Goal: Task Accomplishment & Management: Manage account settings

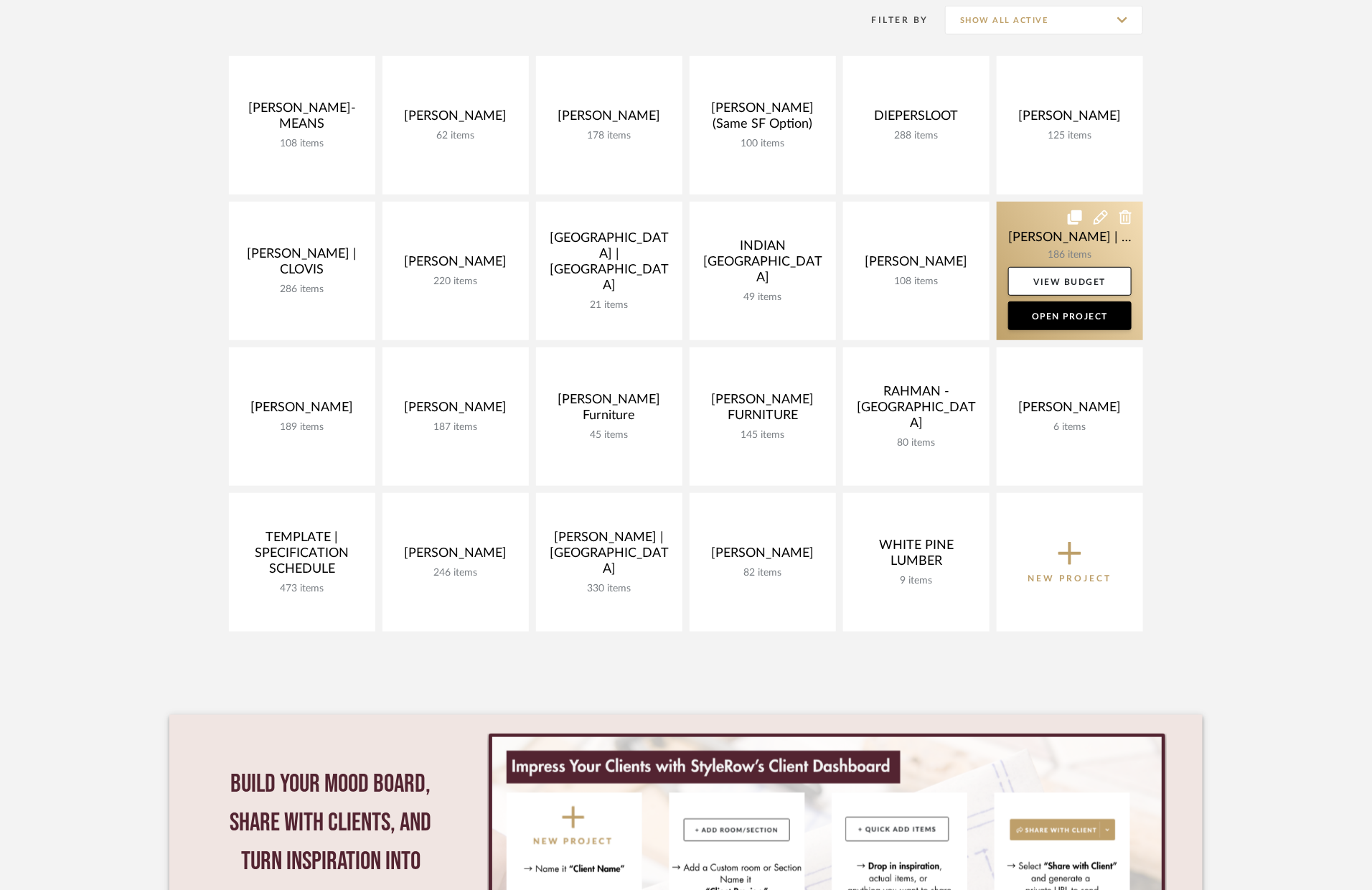
click at [1043, 236] on link at bounding box center [1070, 271] width 146 height 139
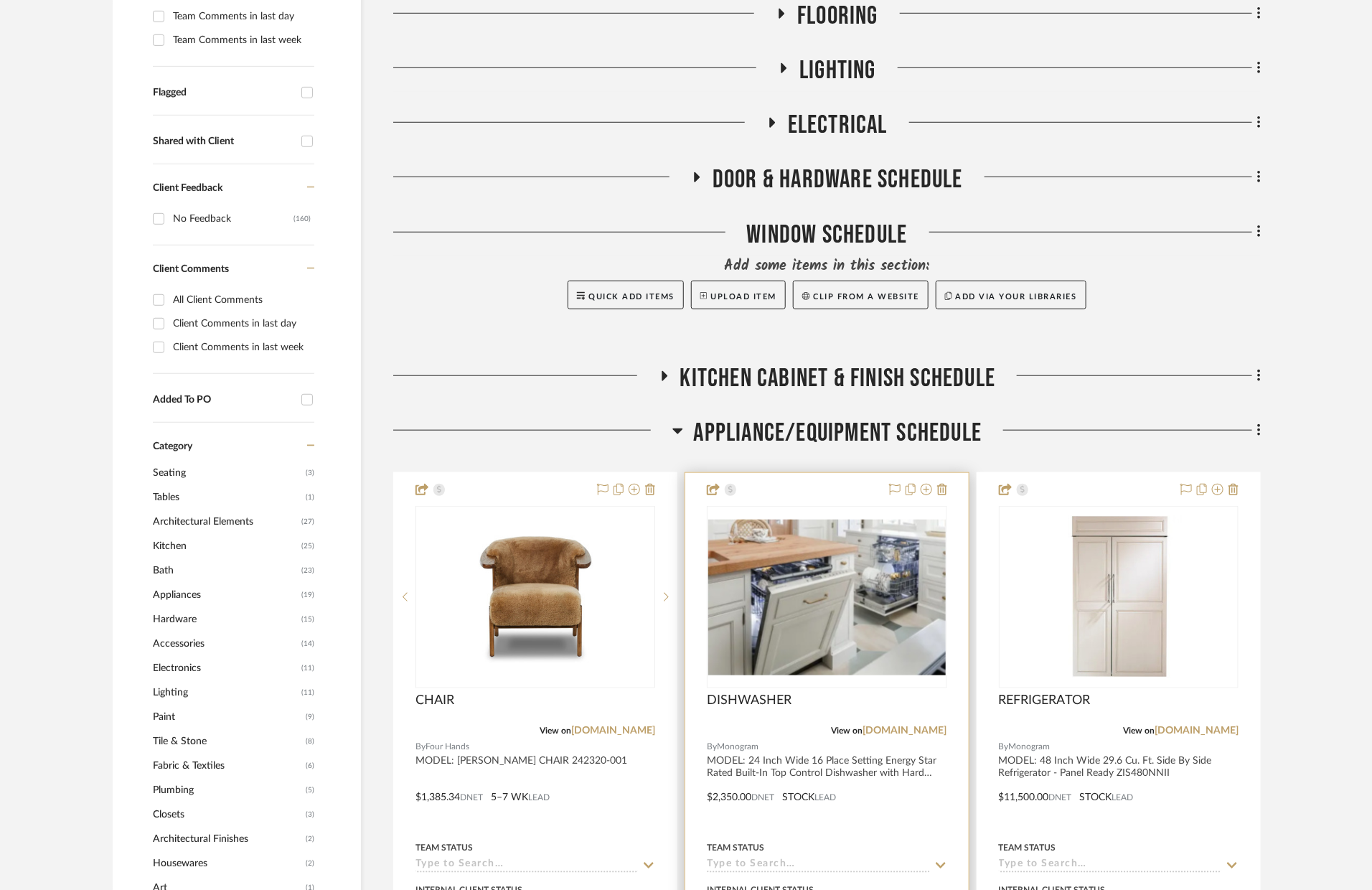
scroll to position [665, 0]
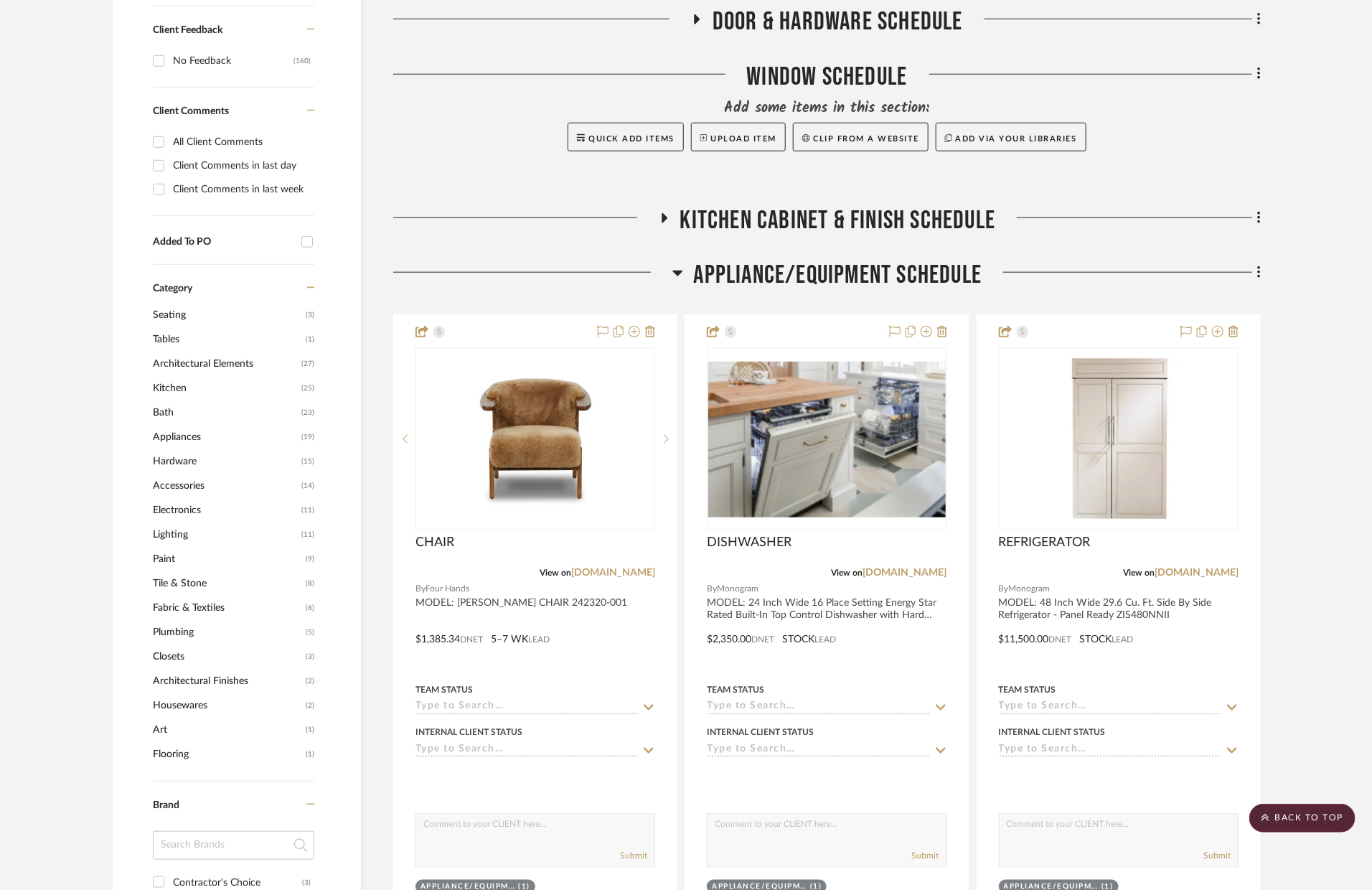
click at [730, 275] on span "Appliance/Equipment Schedule" at bounding box center [838, 275] width 289 height 31
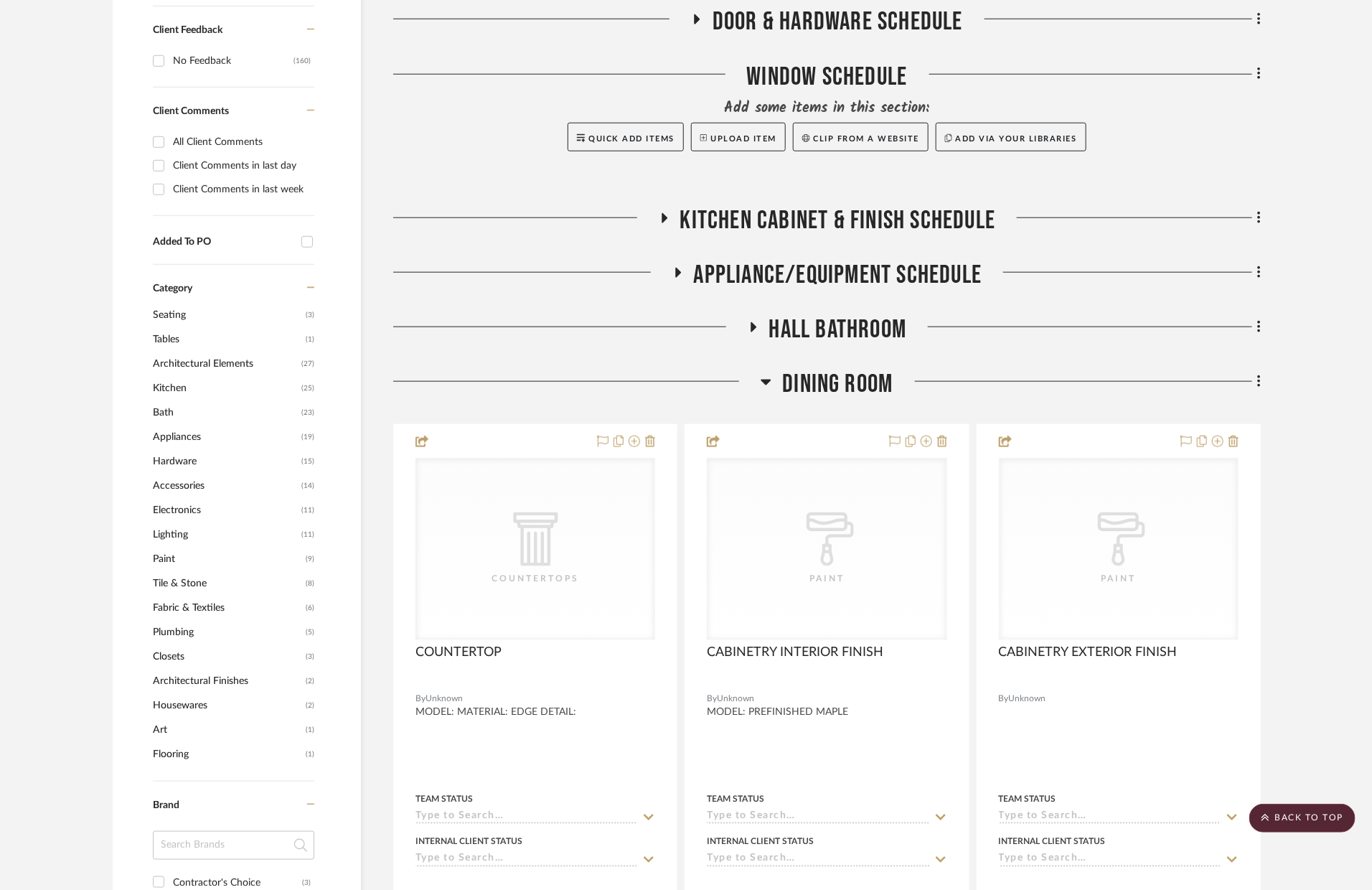
click at [817, 374] on span "Dining Room" at bounding box center [837, 385] width 110 height 31
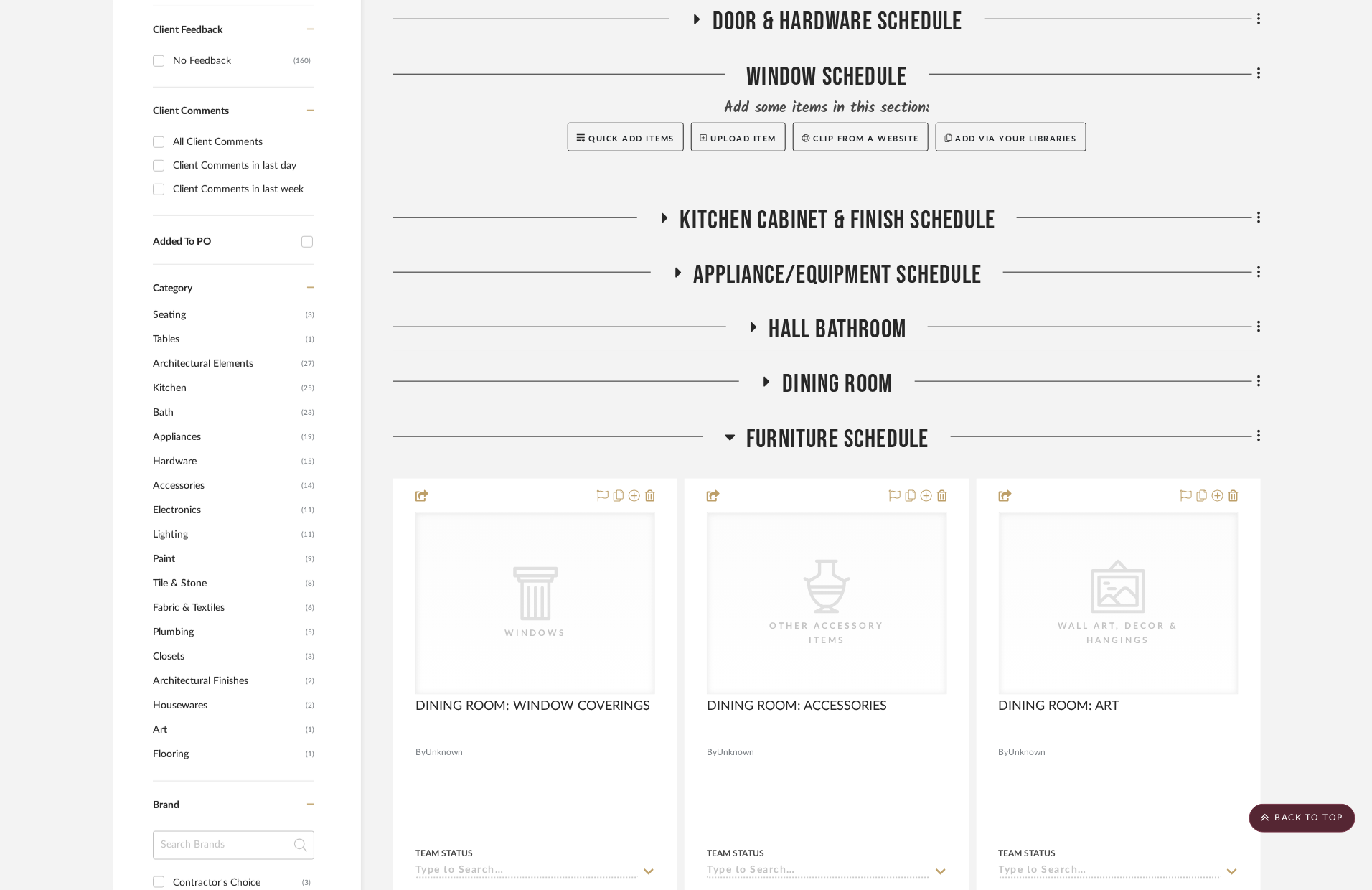
click at [811, 427] on span "Furniture Schedule" at bounding box center [837, 440] width 183 height 31
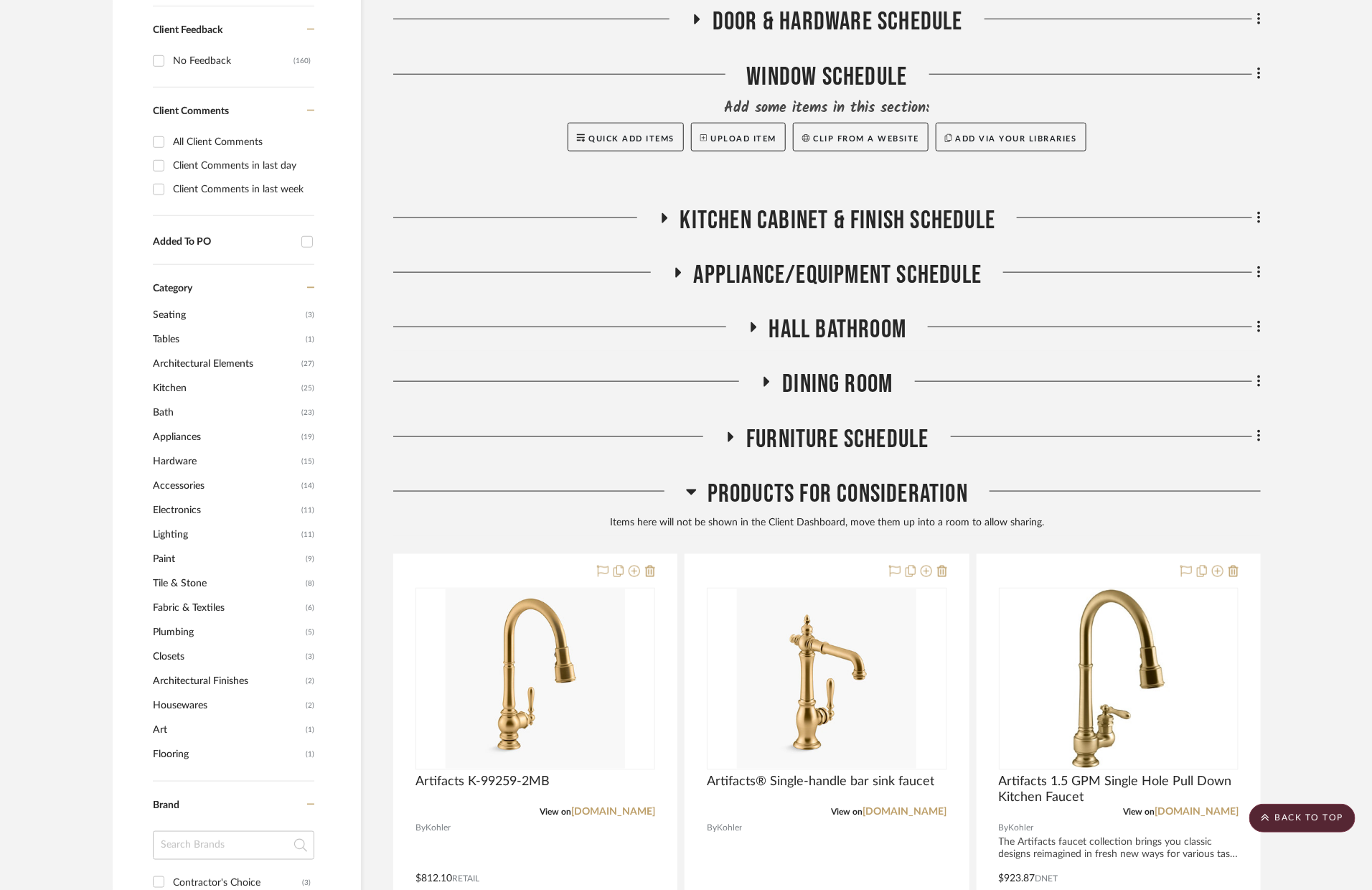
click at [818, 495] on span "Products For Consideration" at bounding box center [837, 494] width 260 height 31
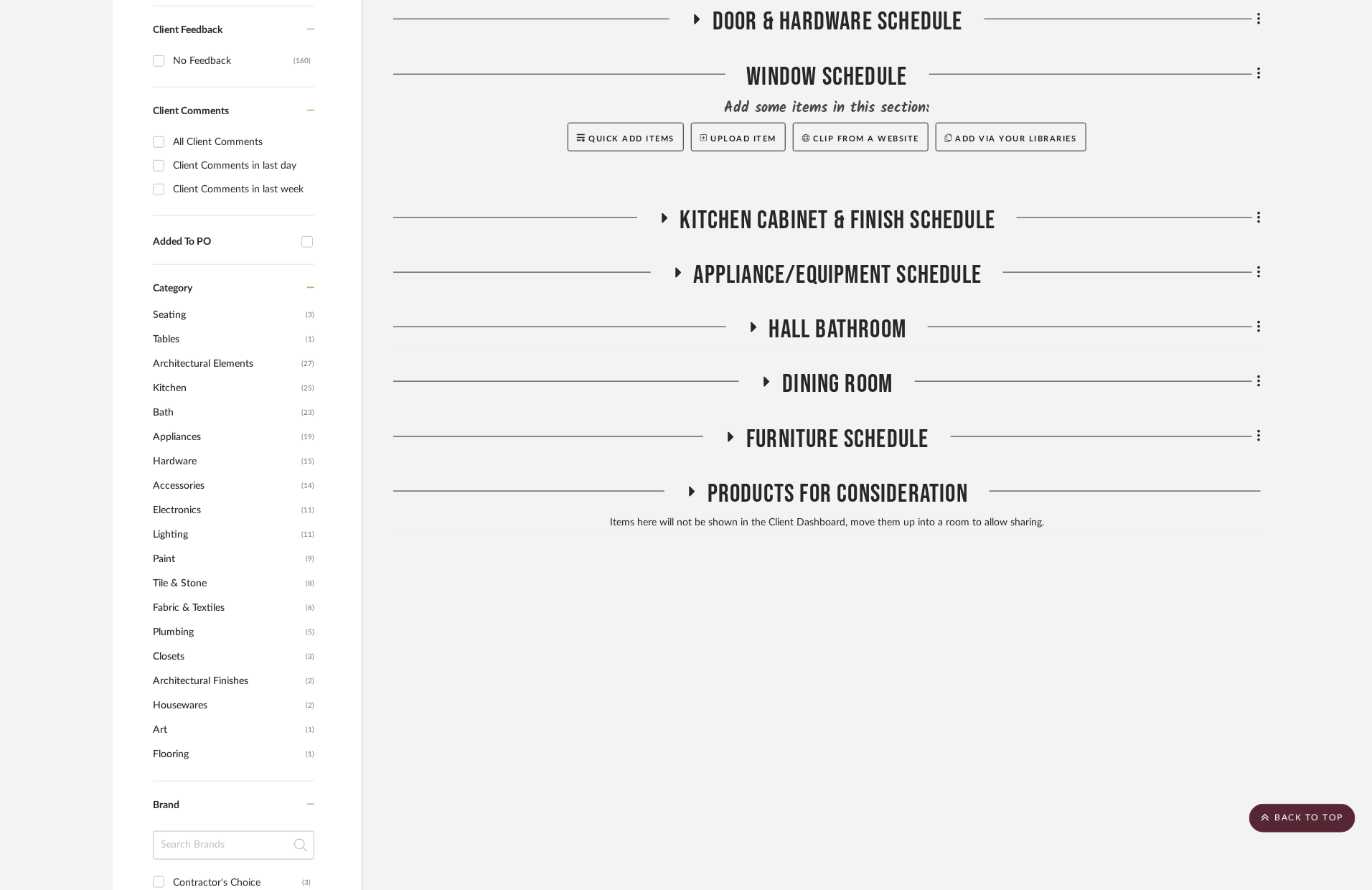
click at [823, 319] on span "Hall Bathroom" at bounding box center [837, 330] width 138 height 31
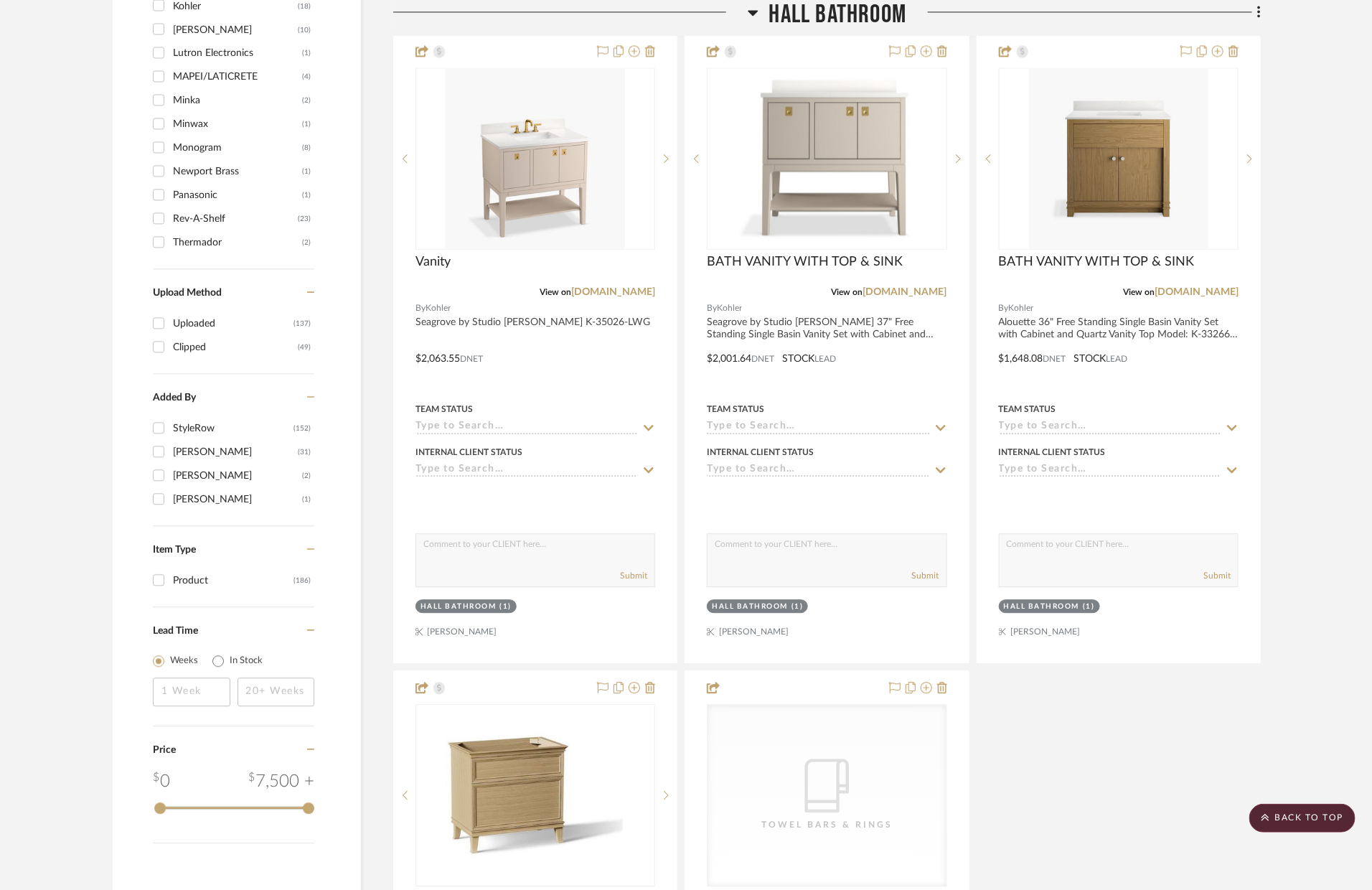
scroll to position [1840, 0]
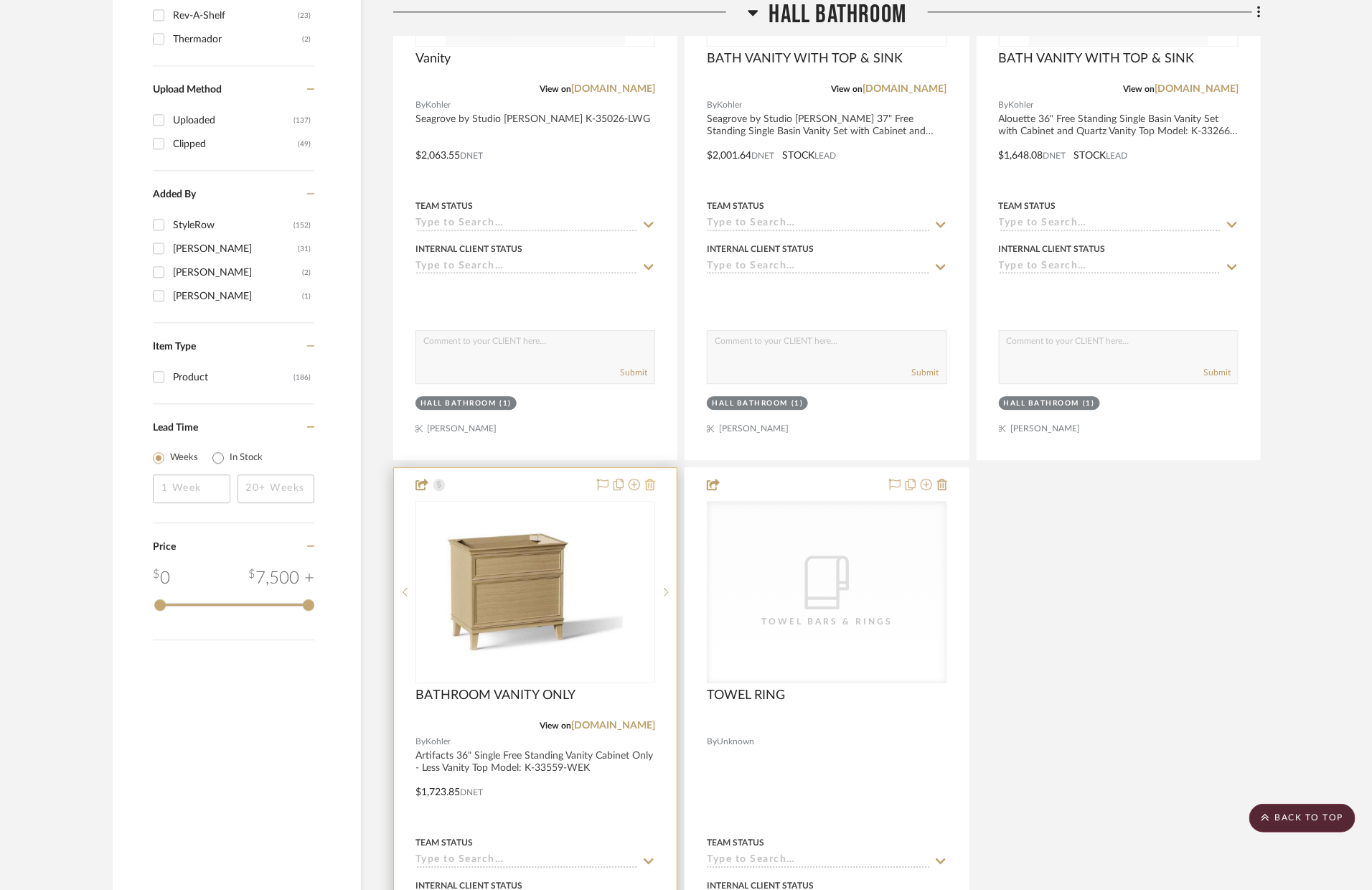
click at [648, 485] on icon at bounding box center [650, 484] width 10 height 11
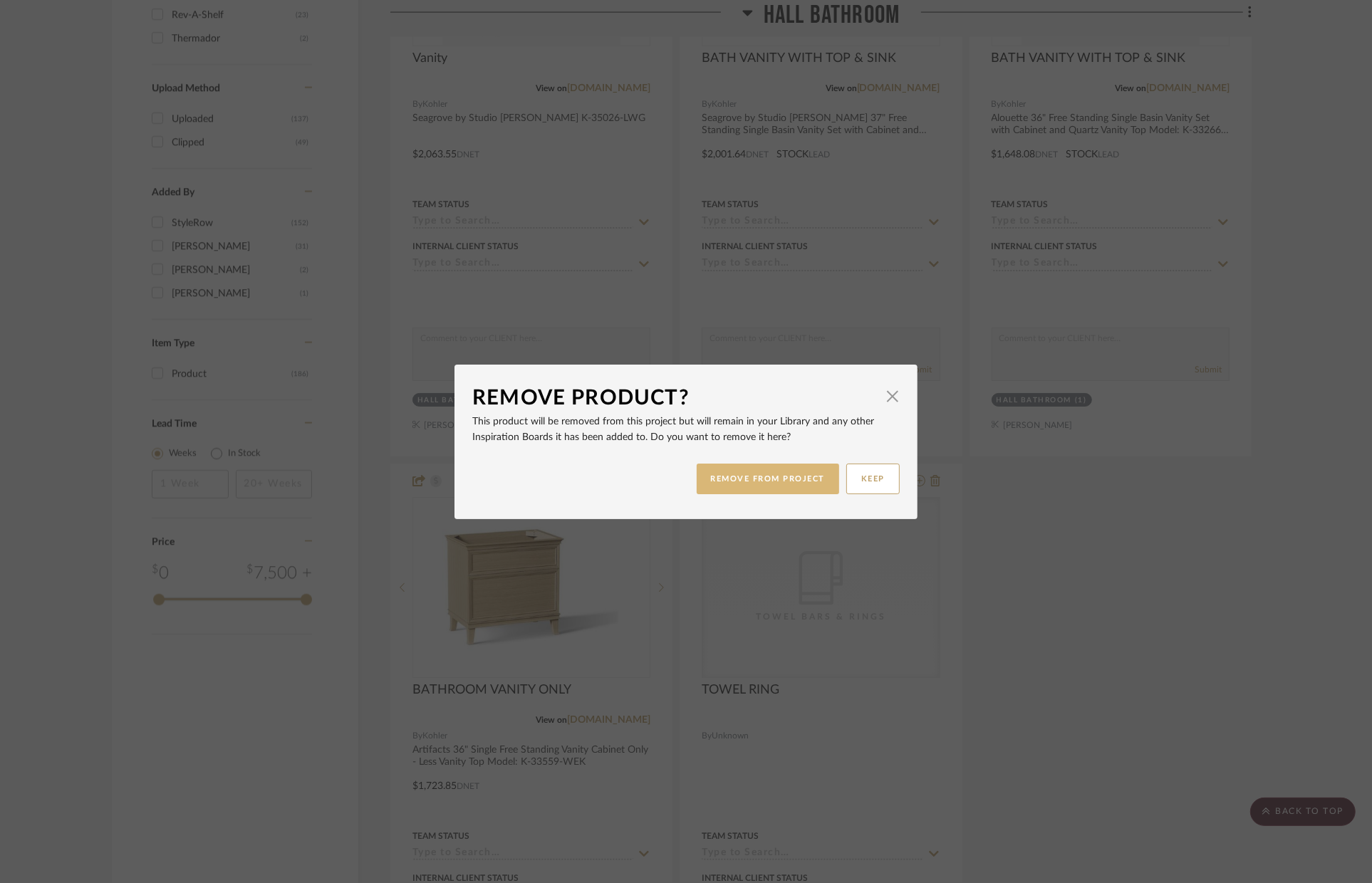
click at [737, 493] on button "REMOVE FROM PROJECT" at bounding box center [768, 479] width 143 height 31
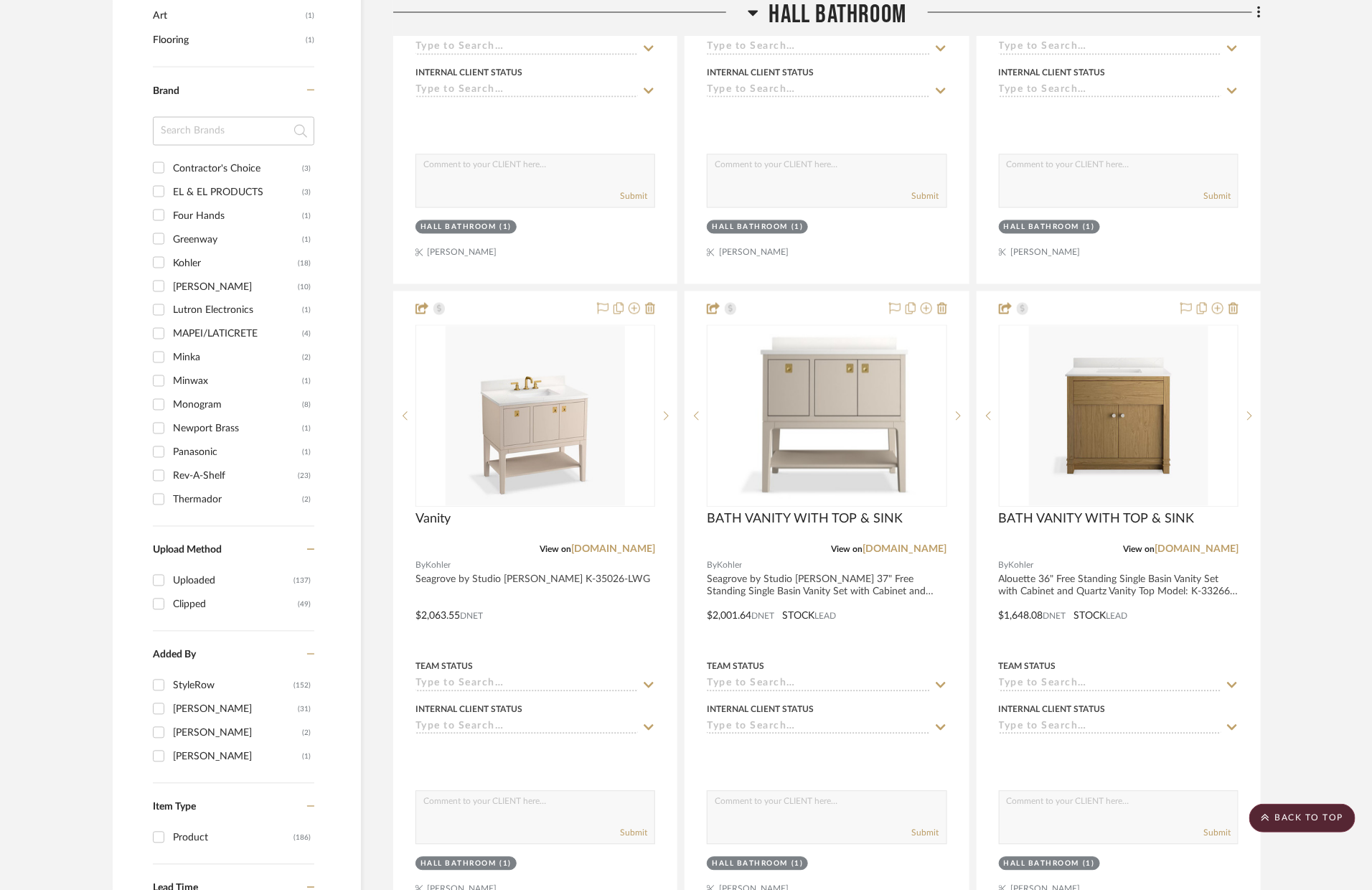
scroll to position [1347, 0]
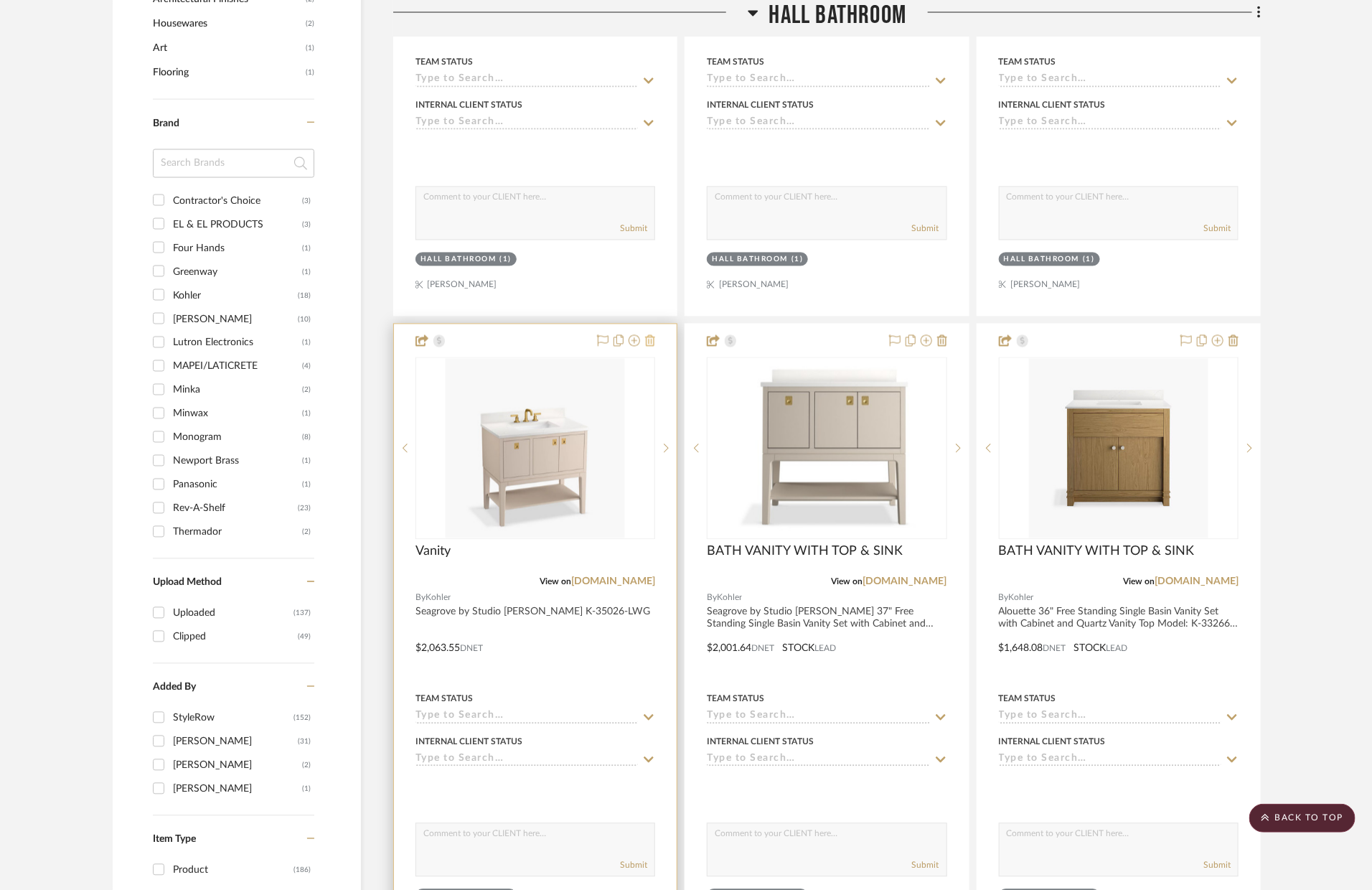
click at [653, 343] on icon at bounding box center [650, 341] width 10 height 11
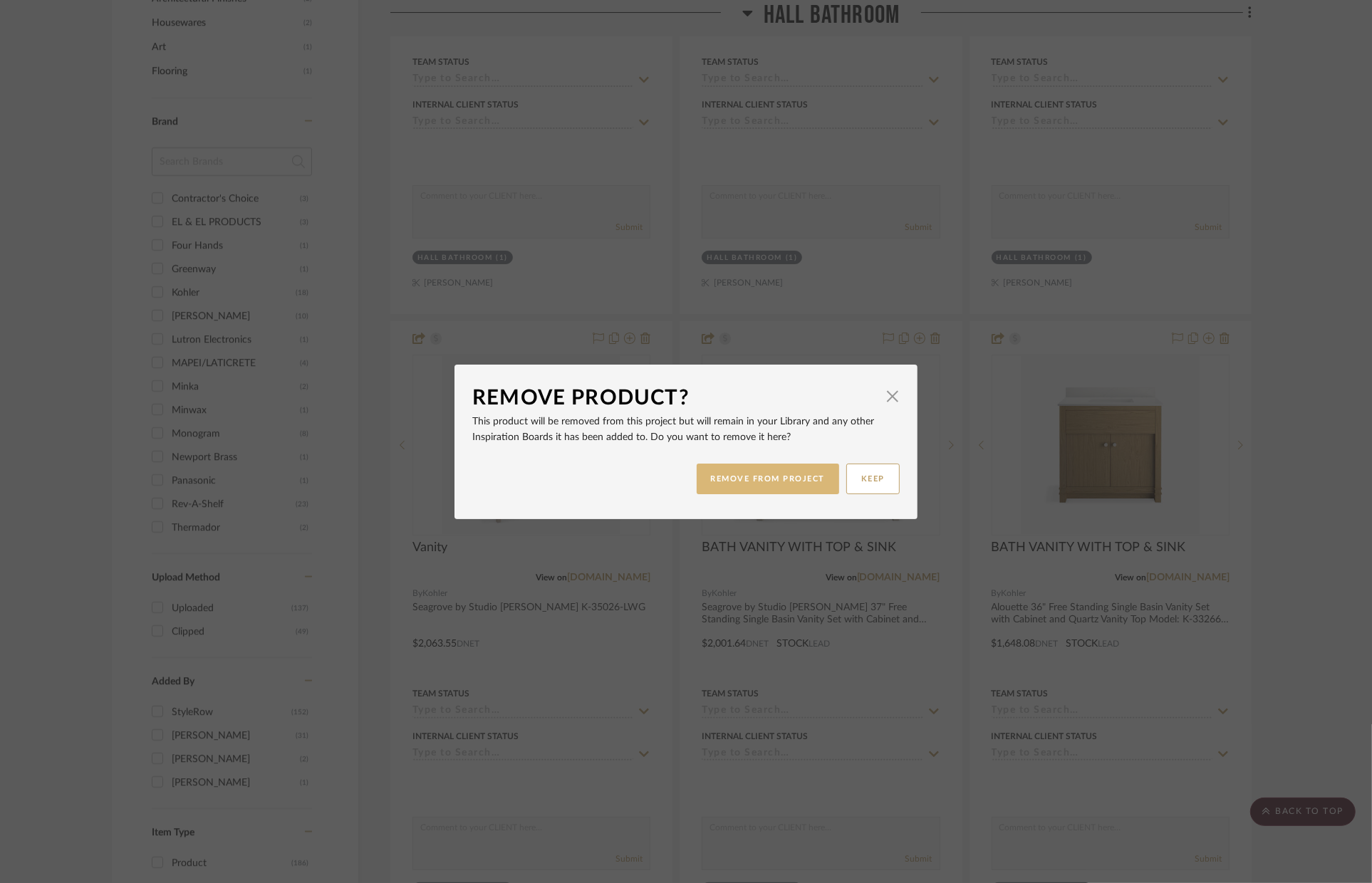
click at [743, 474] on button "REMOVE FROM PROJECT" at bounding box center [768, 479] width 143 height 31
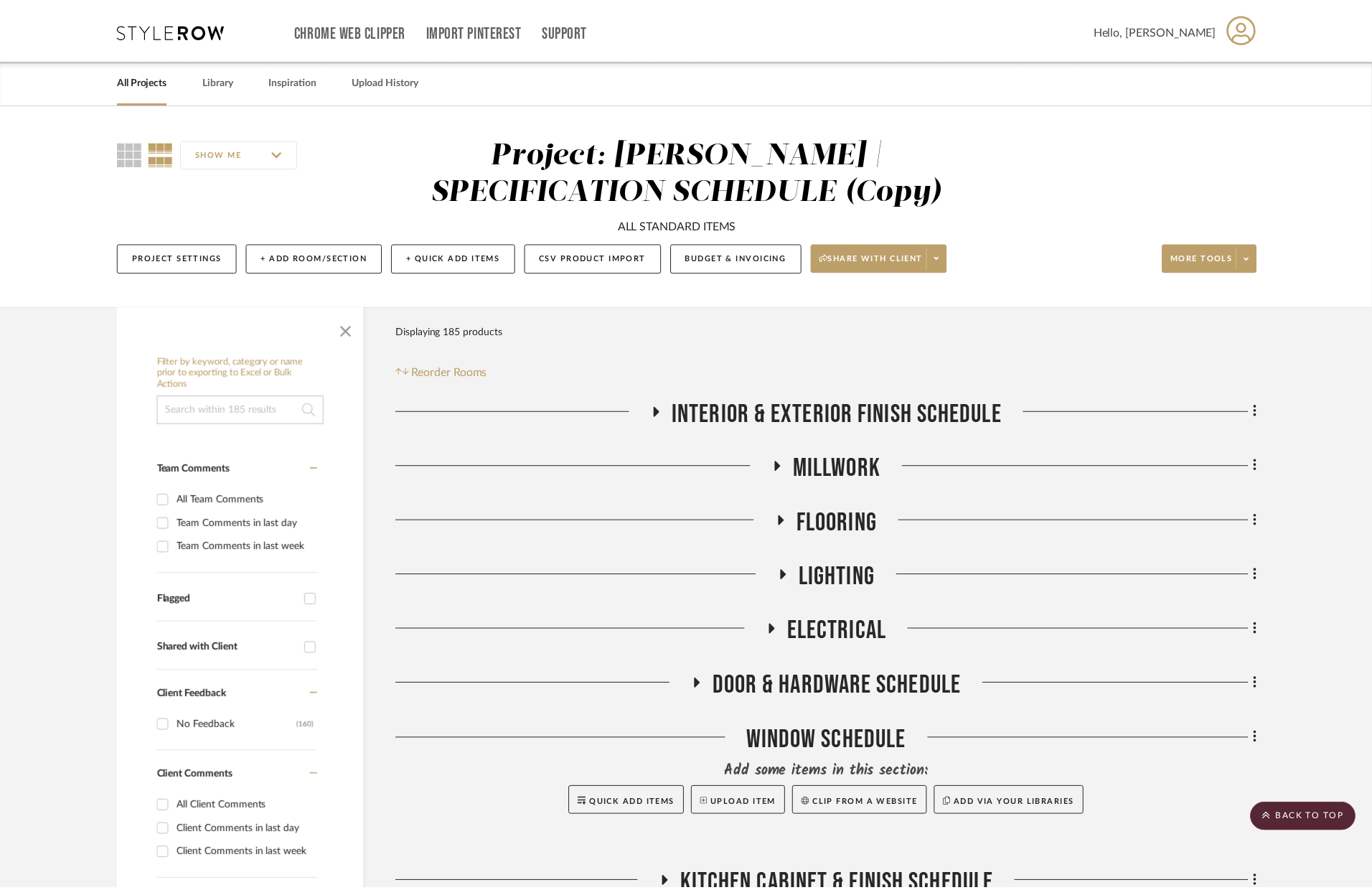
scroll to position [1347, 0]
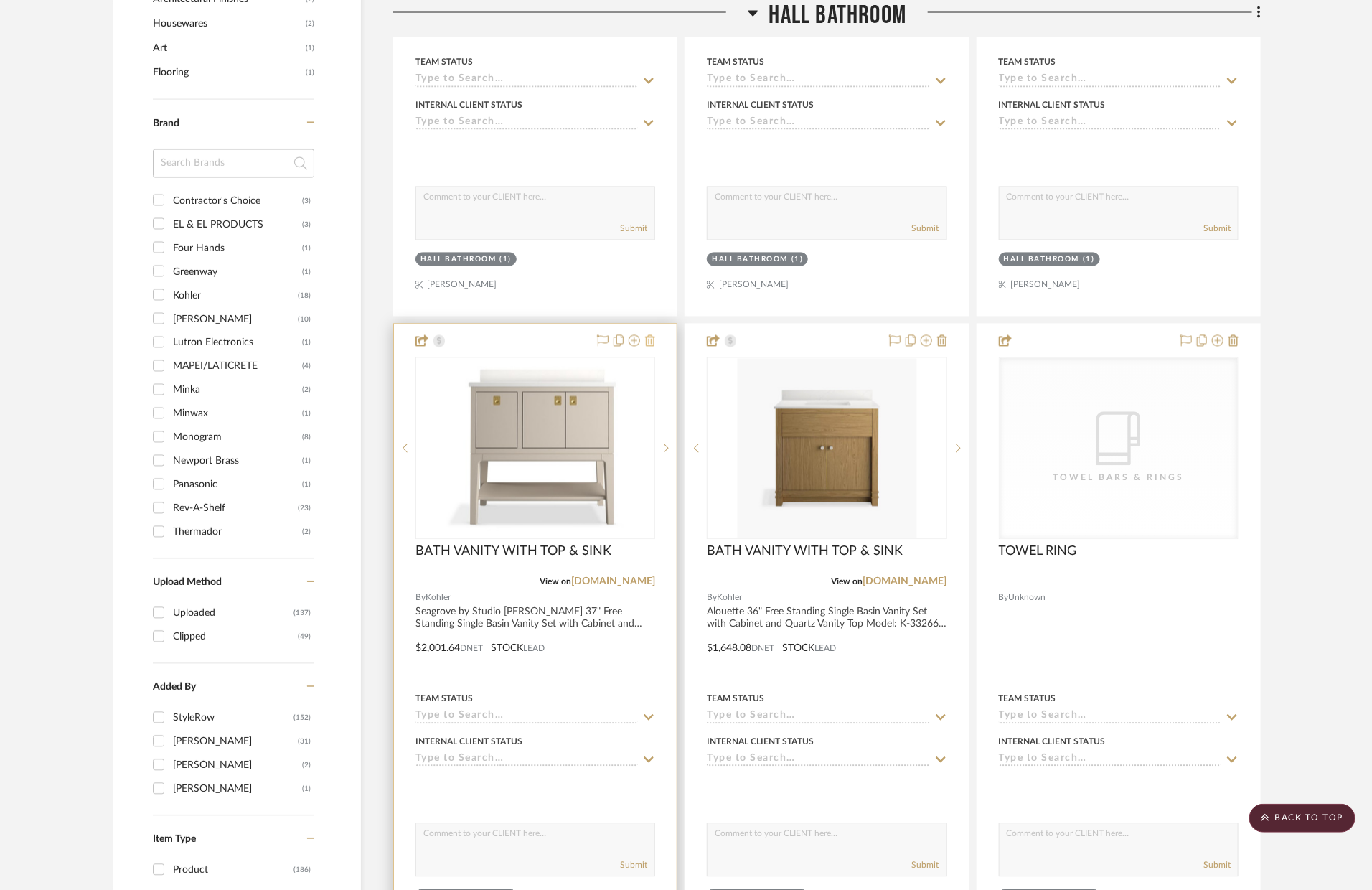
click at [646, 342] on icon at bounding box center [650, 341] width 10 height 11
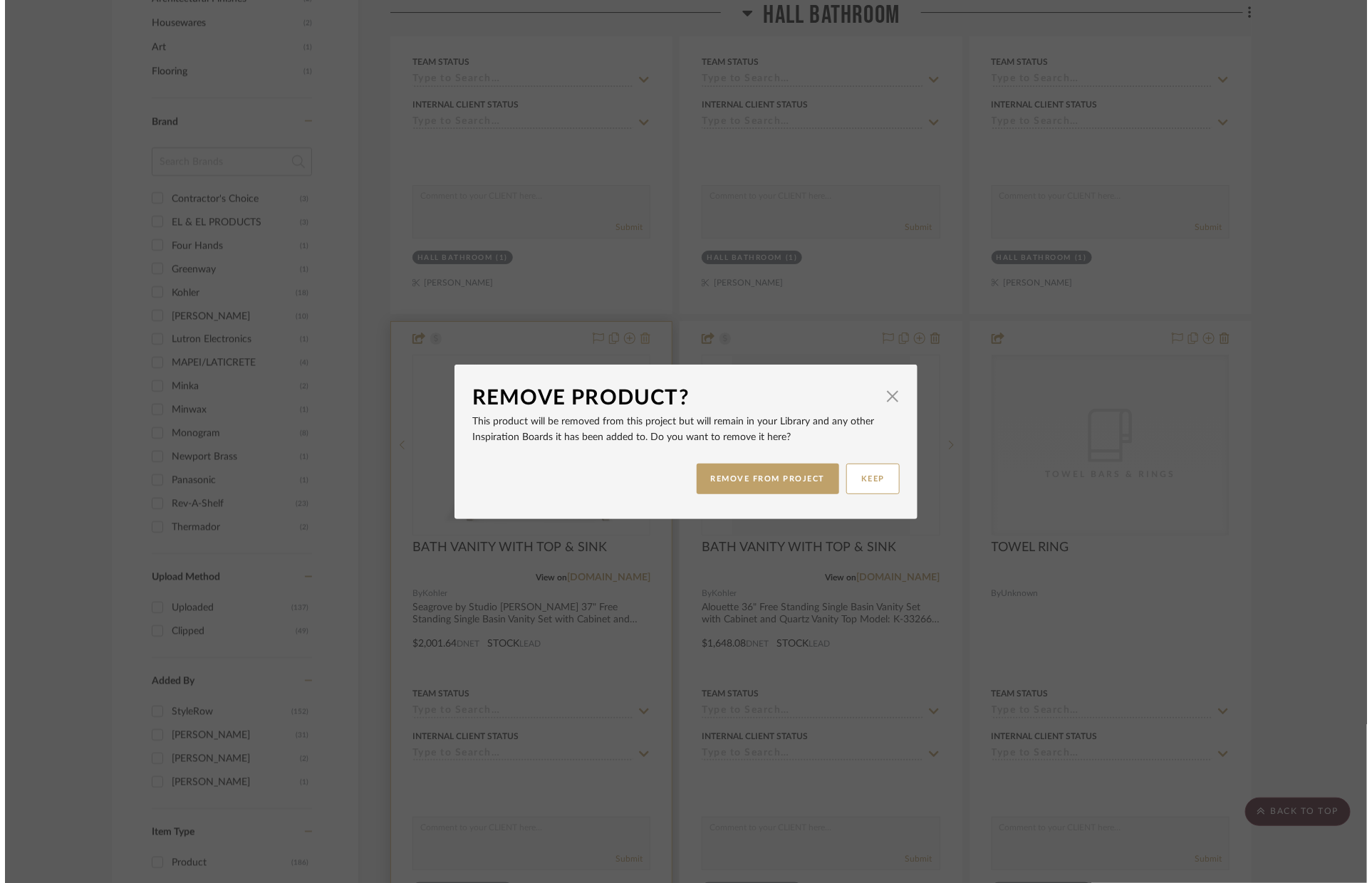
scroll to position [0, 0]
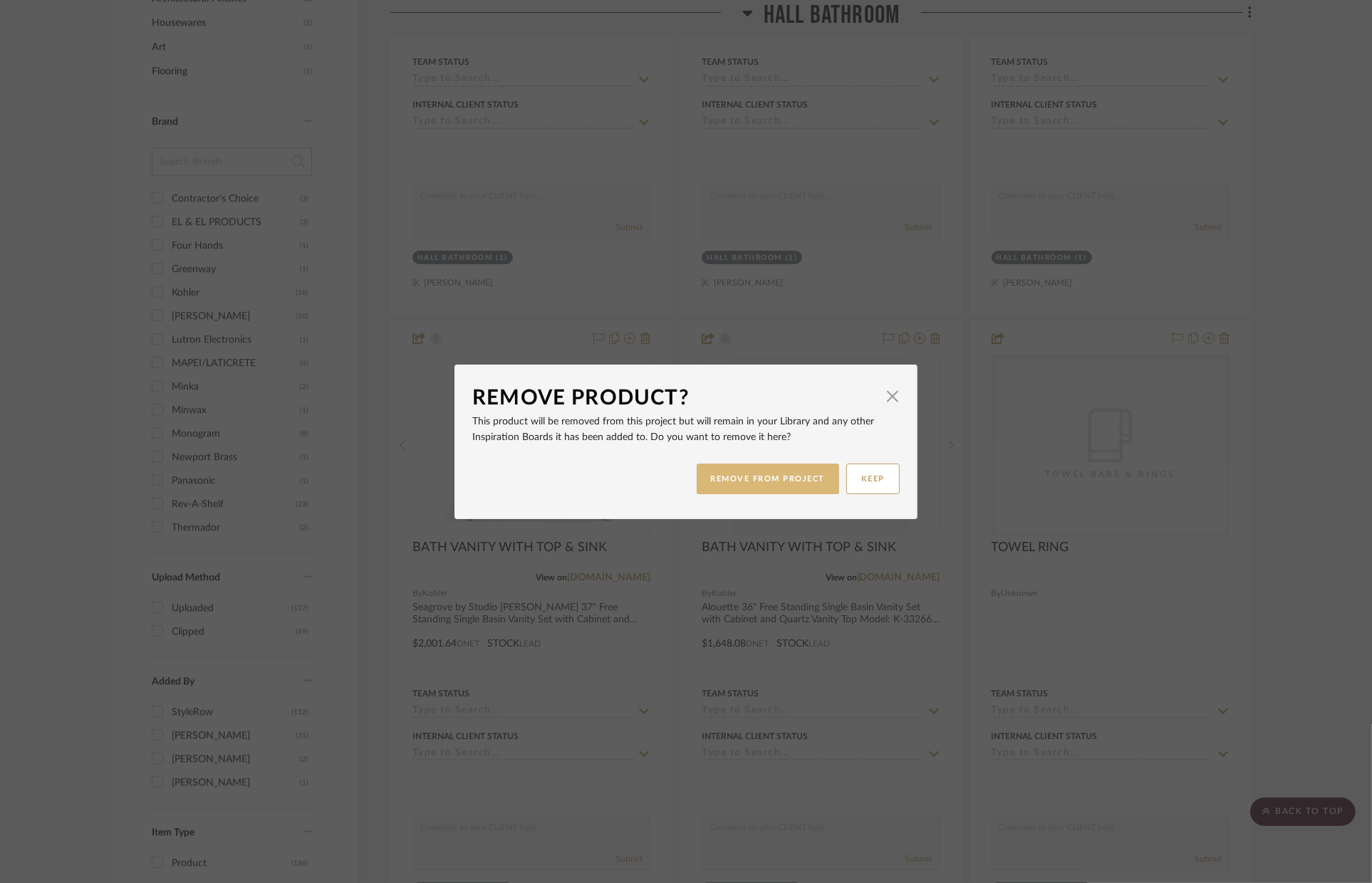
click at [745, 469] on button "REMOVE FROM PROJECT" at bounding box center [768, 479] width 143 height 31
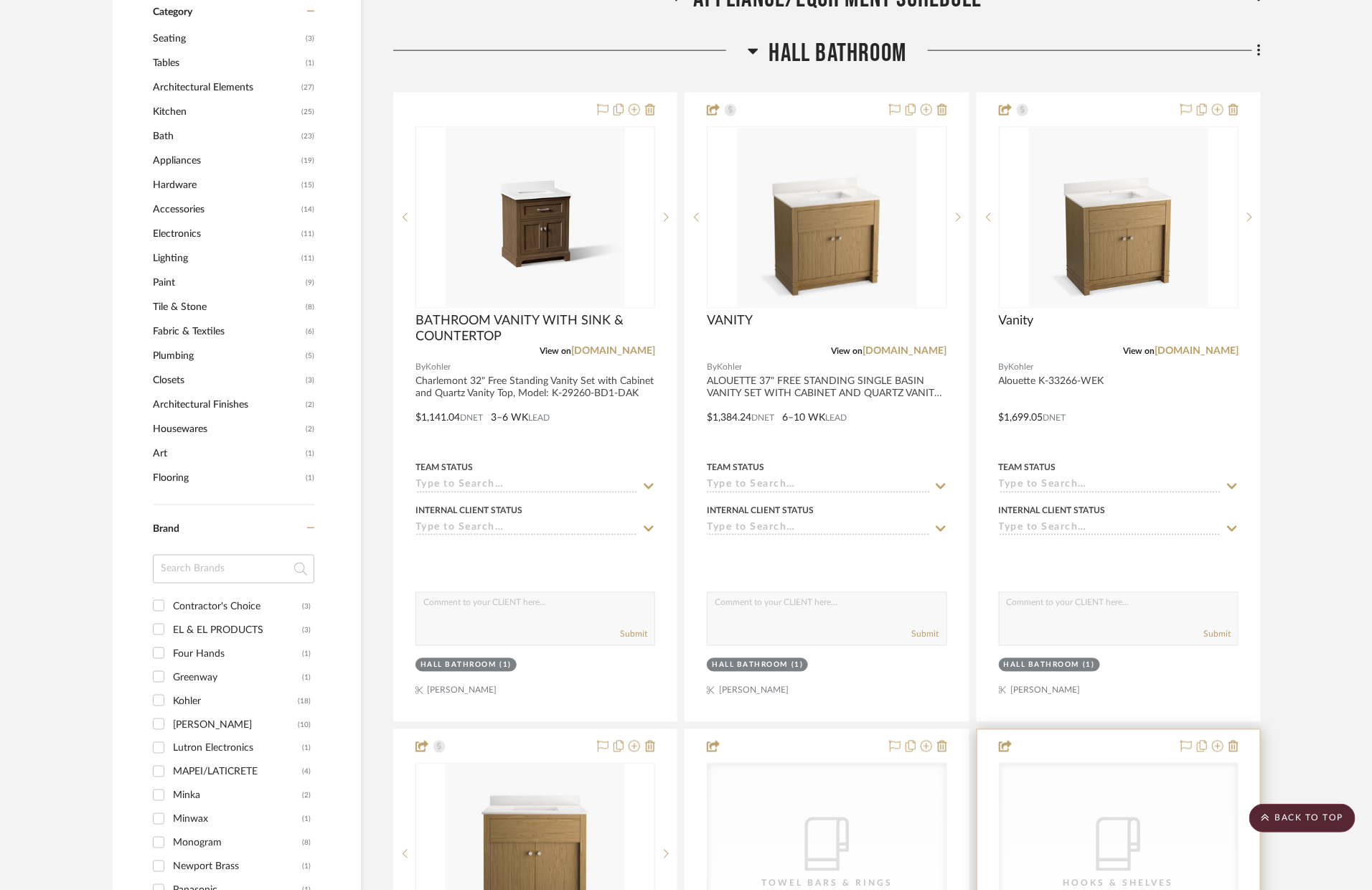
scroll to position [913, 0]
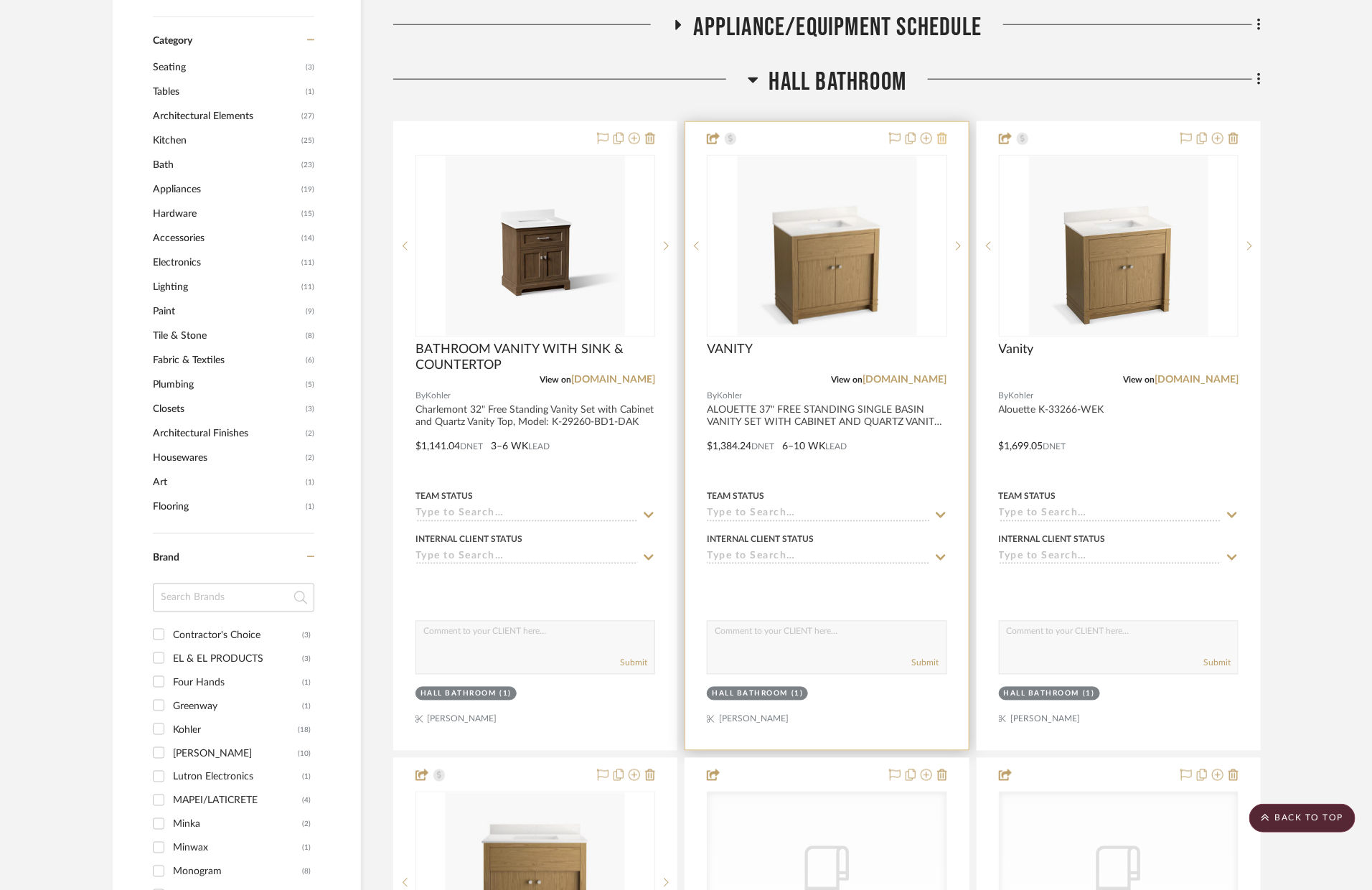
click at [946, 137] on icon at bounding box center [942, 139] width 10 height 11
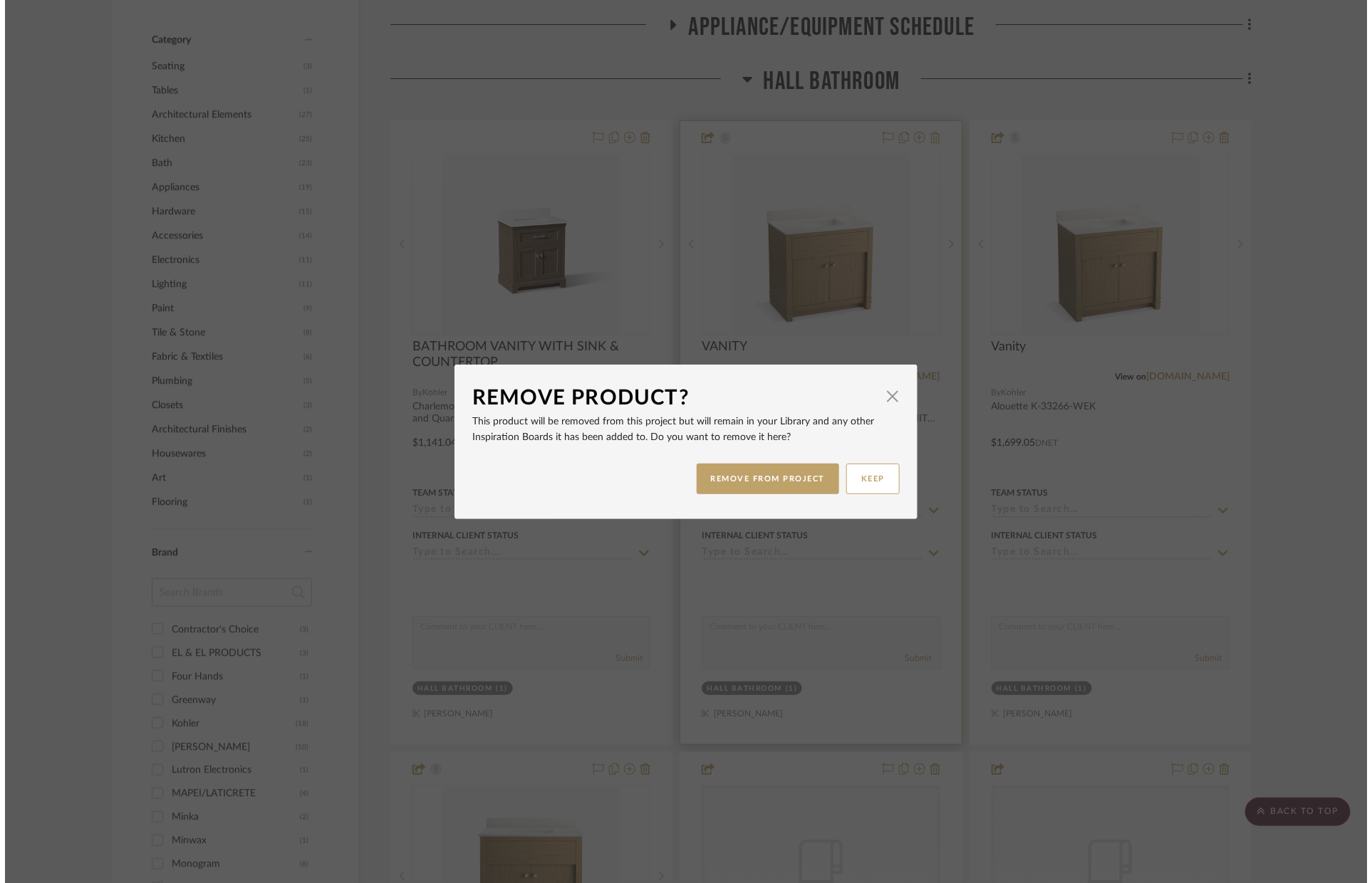
scroll to position [0, 0]
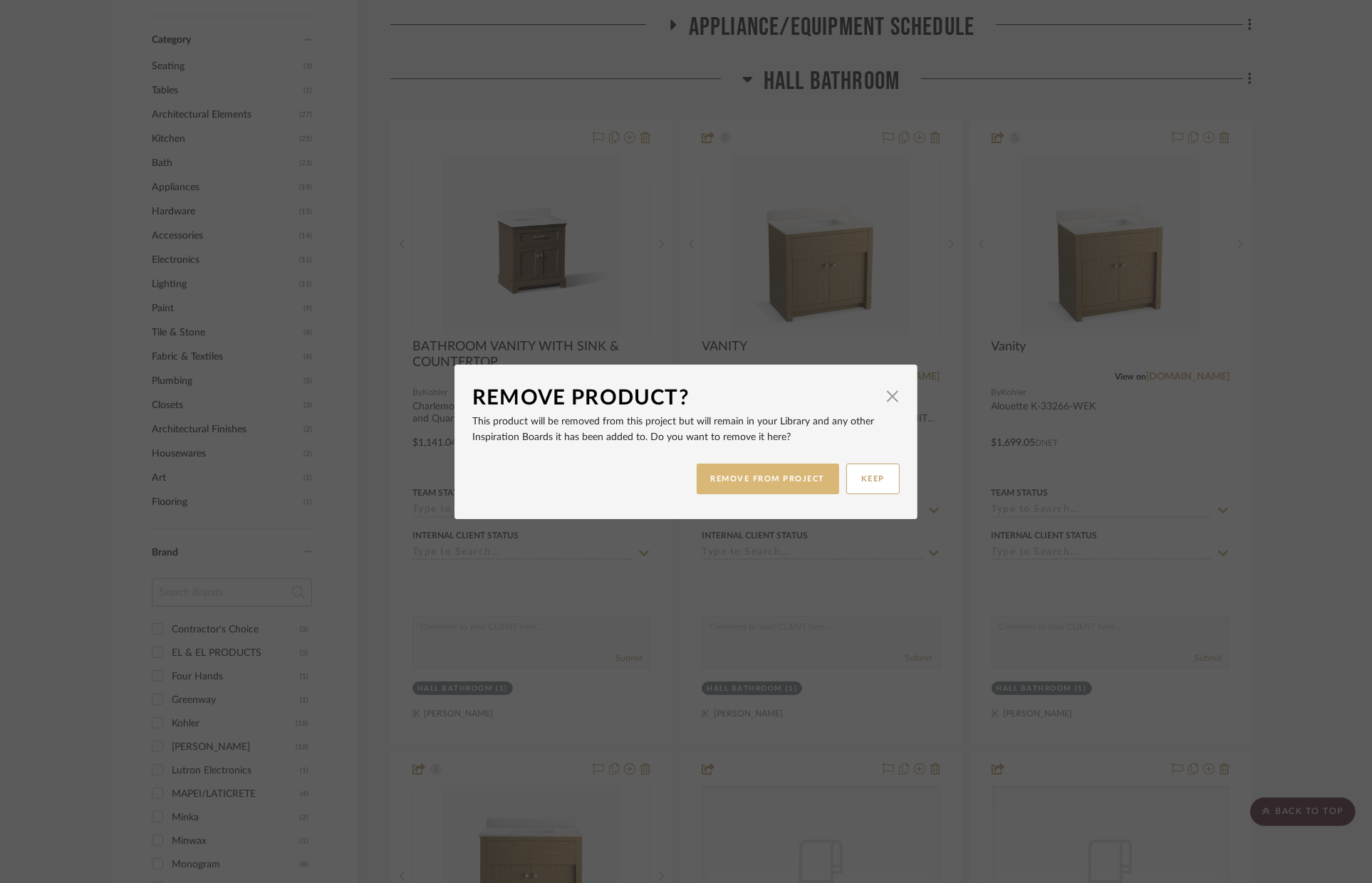
click at [781, 473] on button "REMOVE FROM PROJECT" at bounding box center [768, 479] width 143 height 31
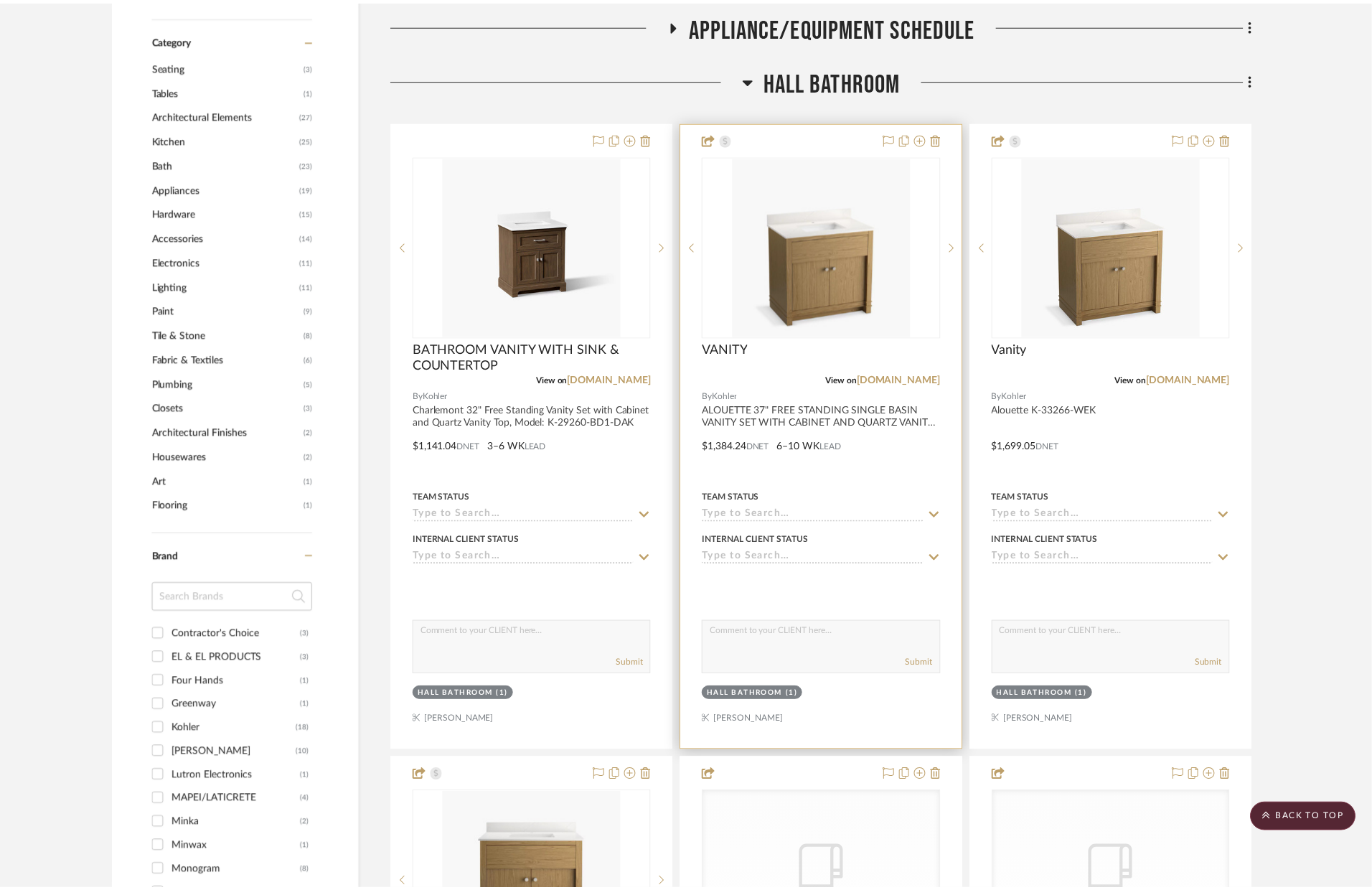
scroll to position [913, 0]
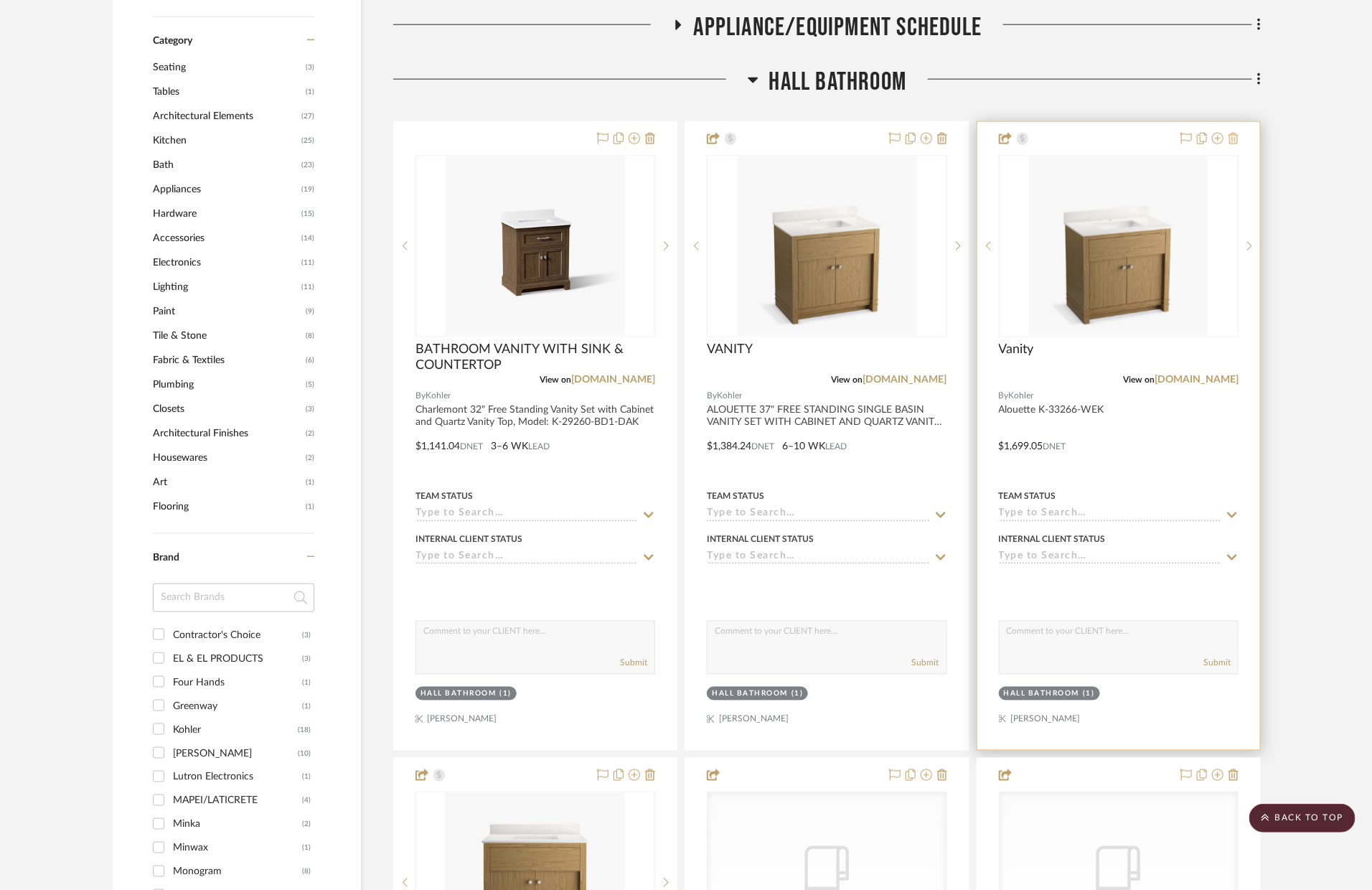
click at [1238, 142] on icon at bounding box center [1233, 139] width 10 height 11
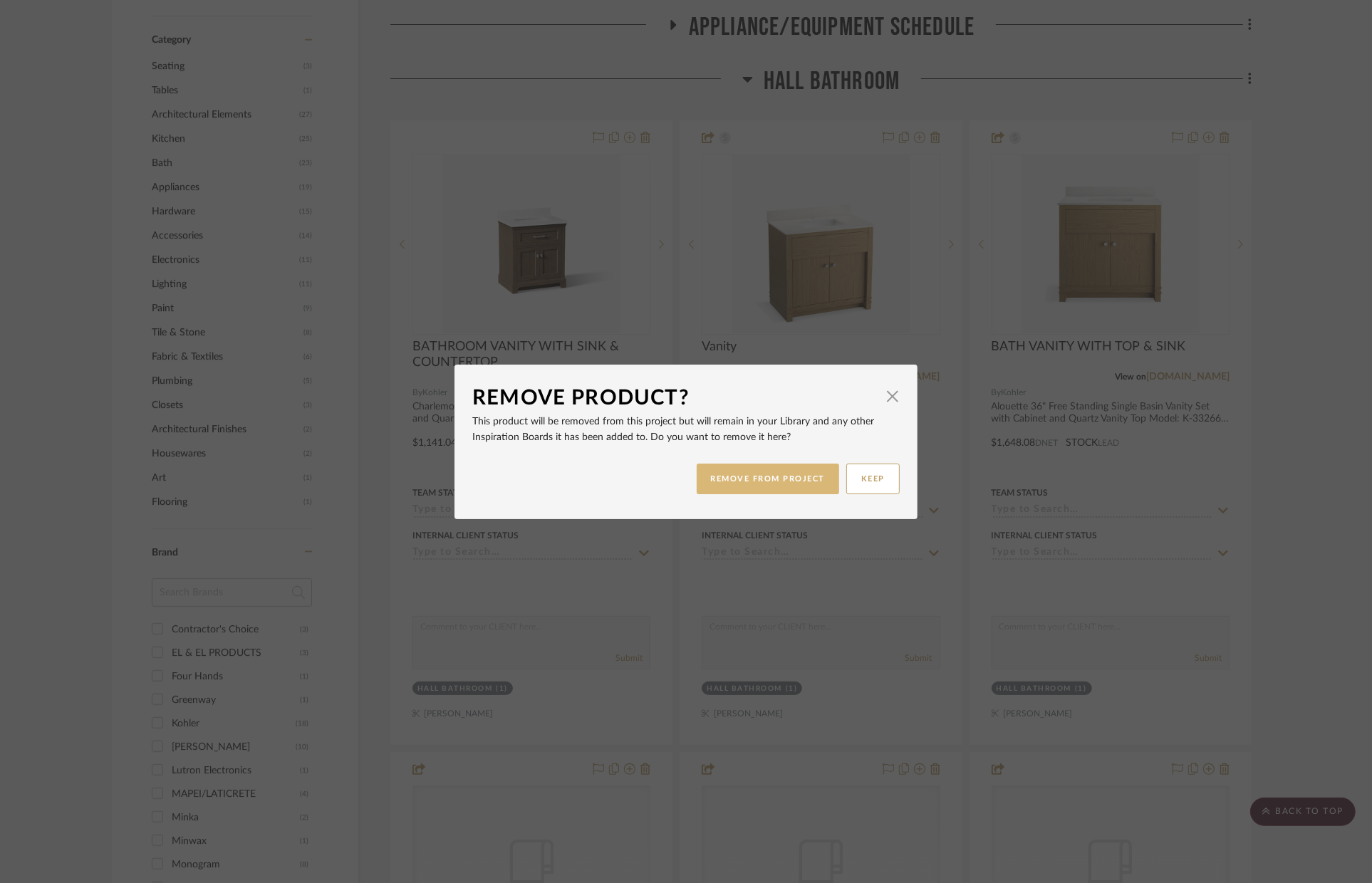
click at [806, 467] on button "REMOVE FROM PROJECT" at bounding box center [768, 479] width 143 height 31
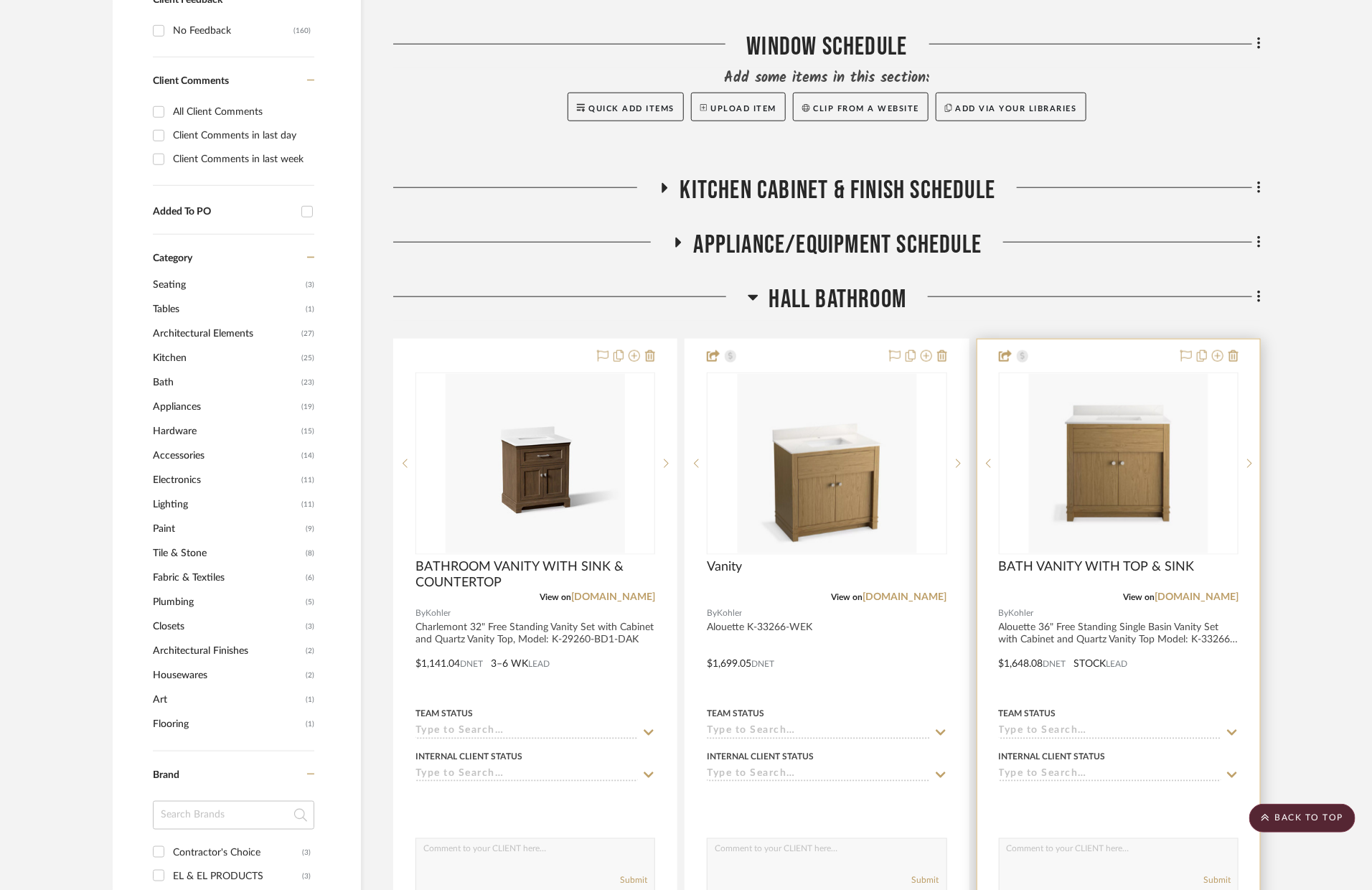
scroll to position [631, 0]
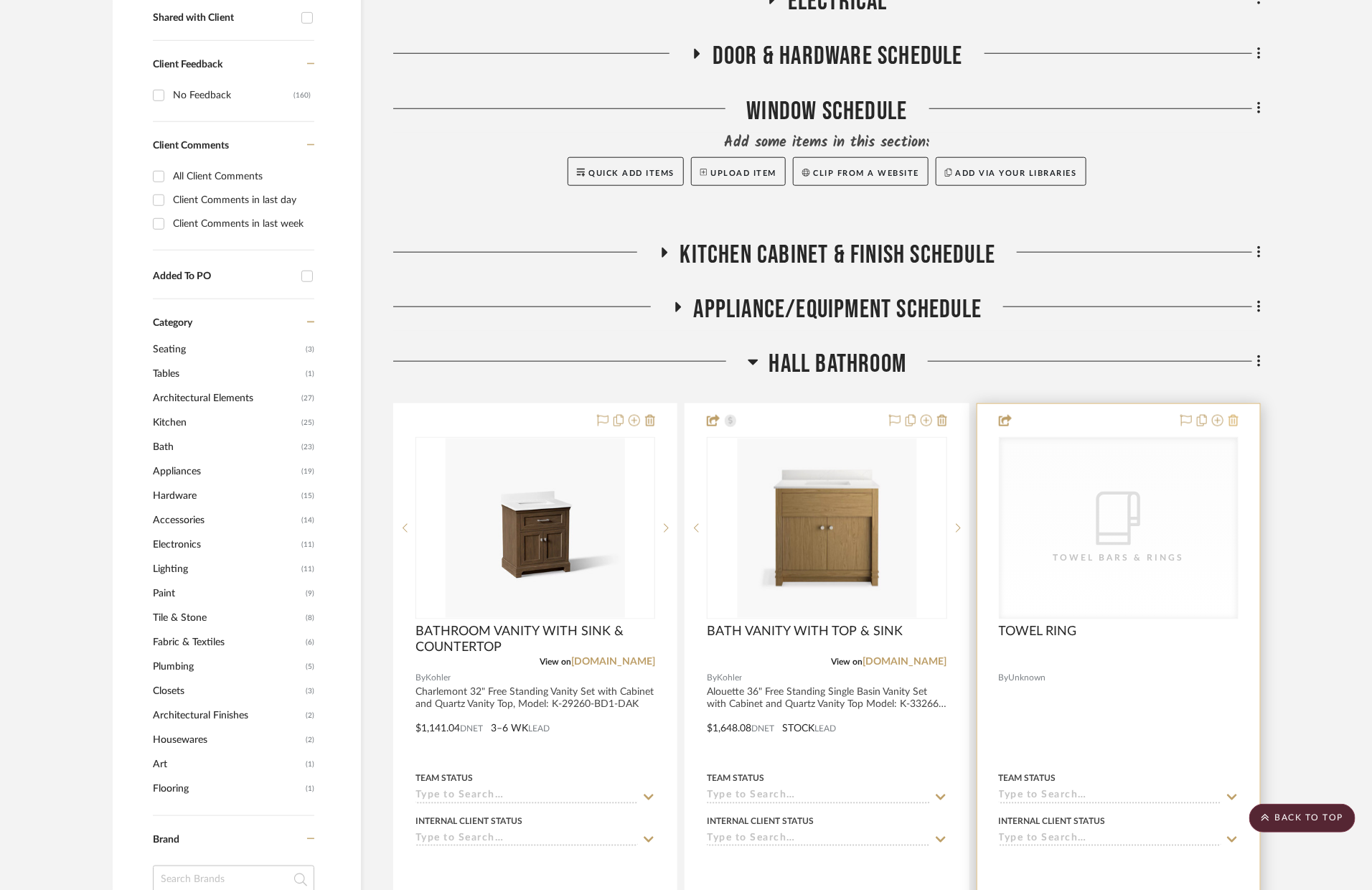
click at [1232, 418] on icon at bounding box center [1233, 421] width 10 height 11
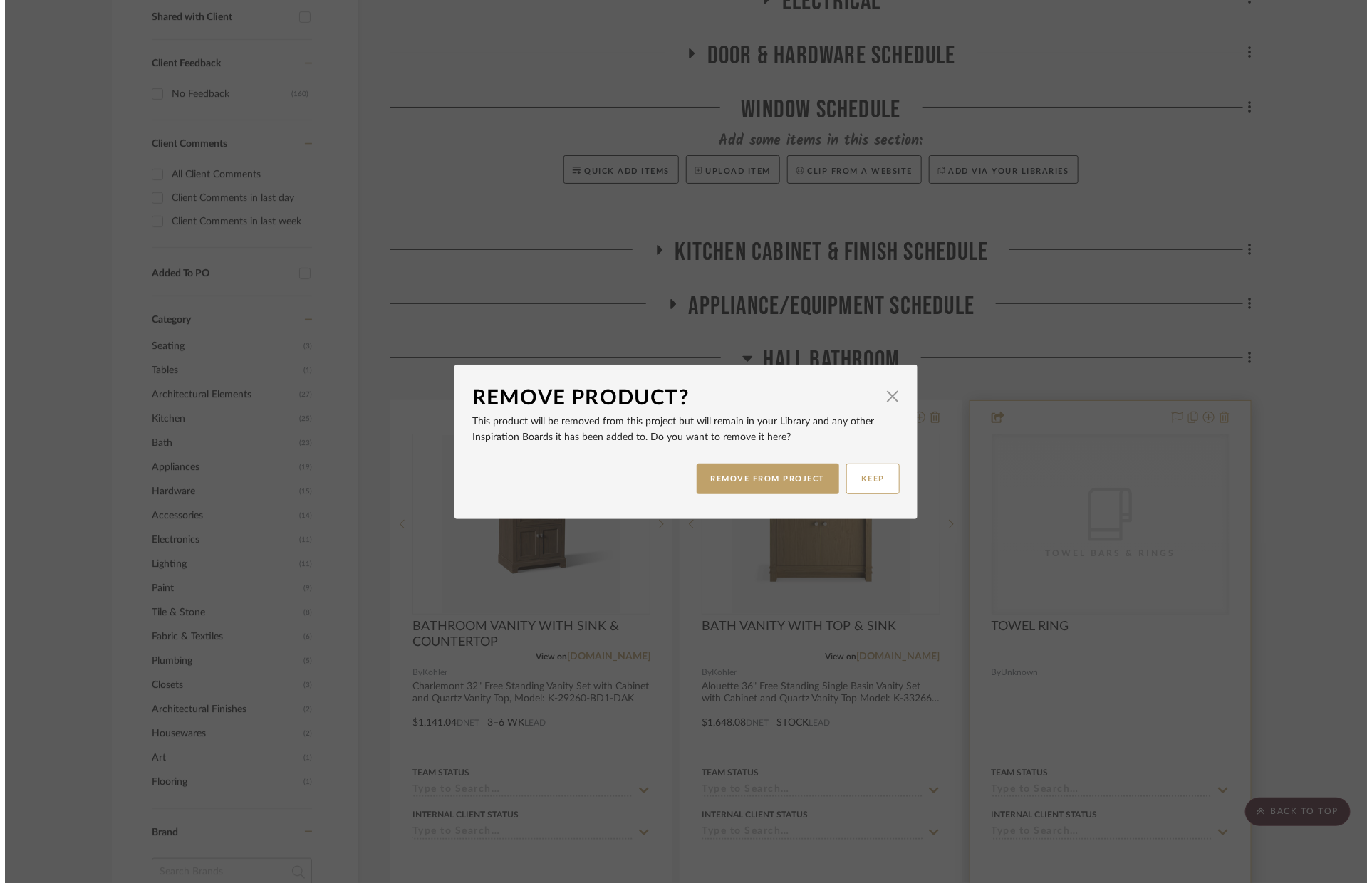
scroll to position [0, 0]
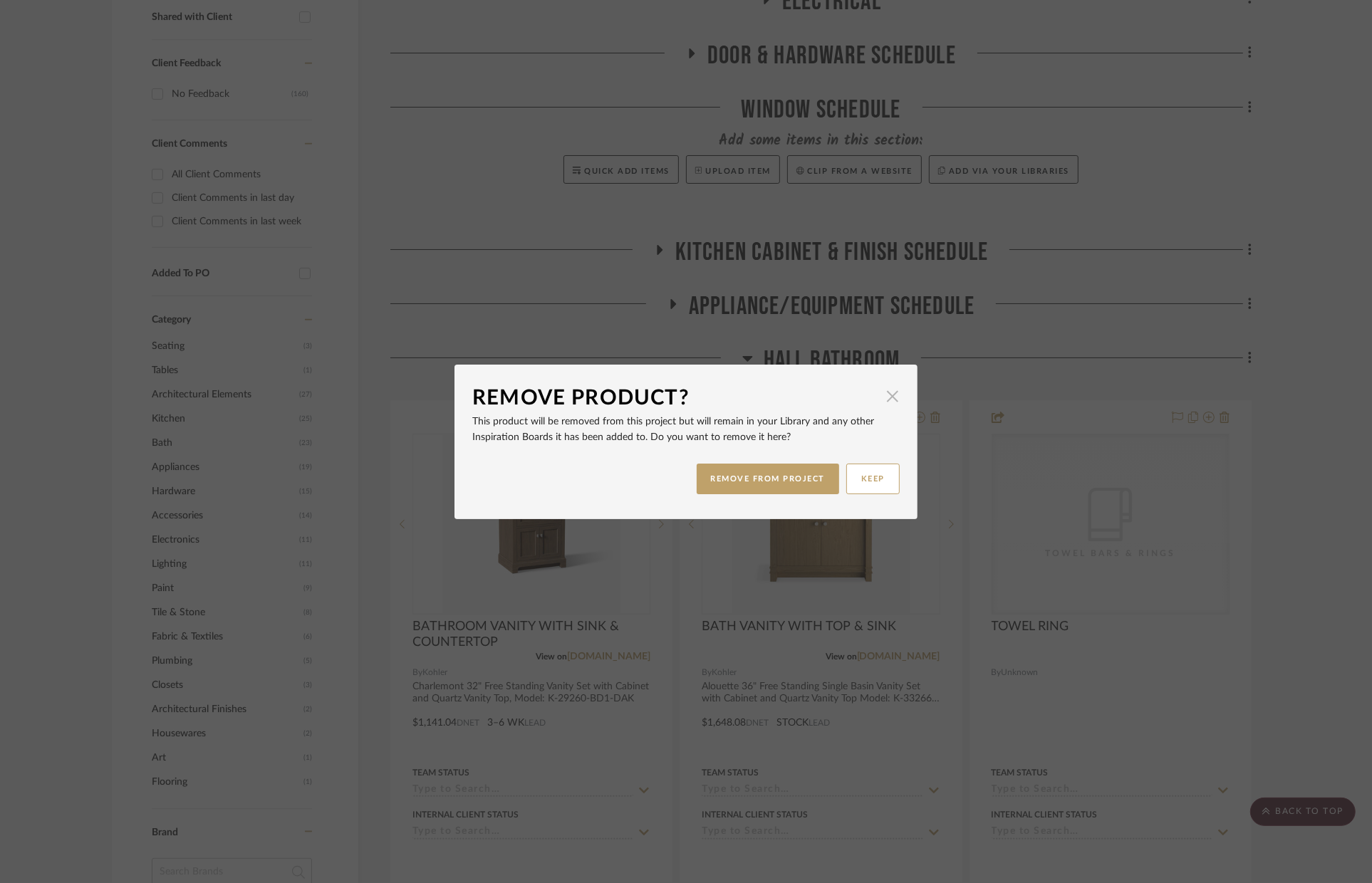
click at [883, 399] on span "button" at bounding box center [892, 397] width 28 height 28
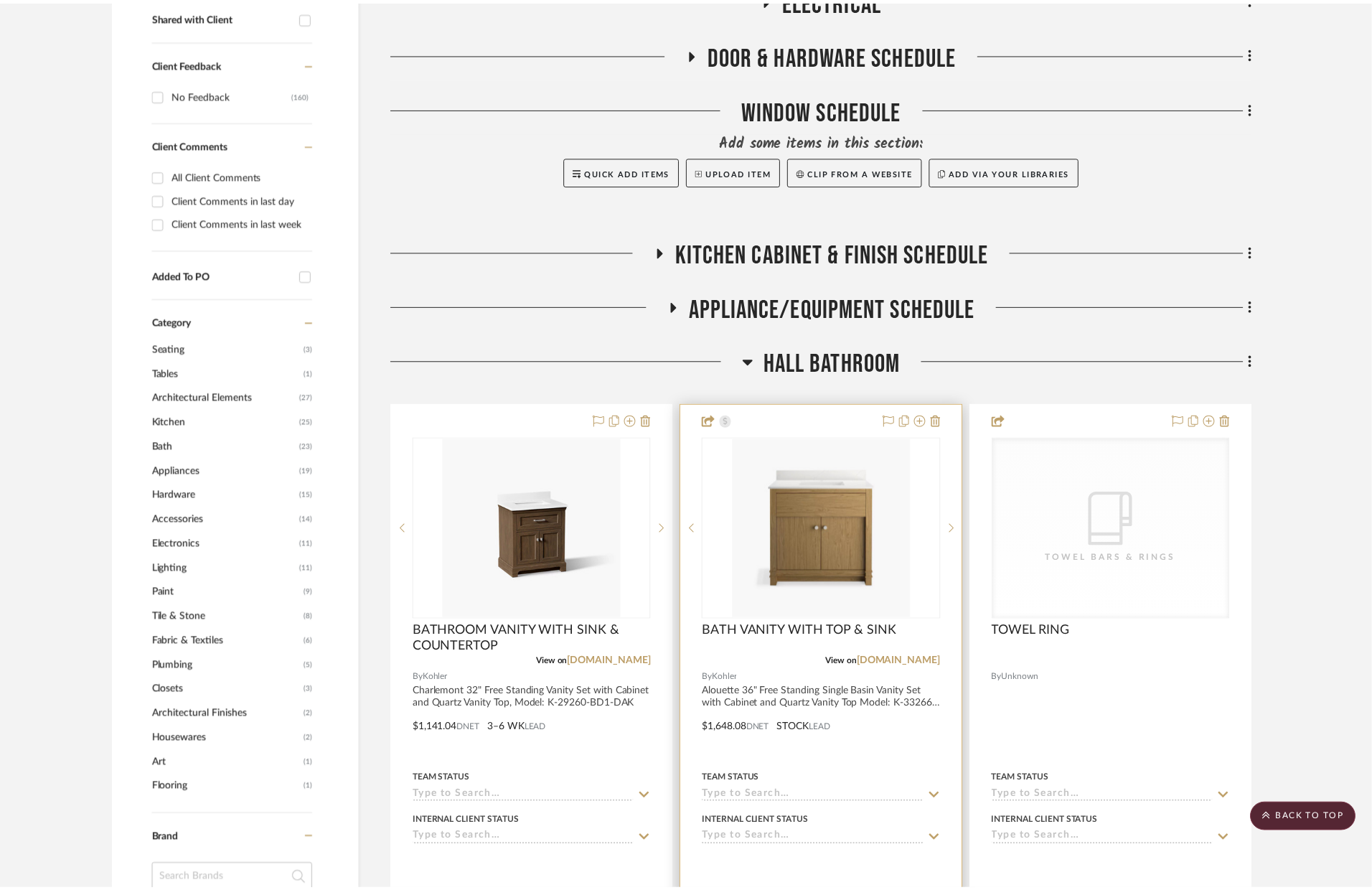
scroll to position [631, 0]
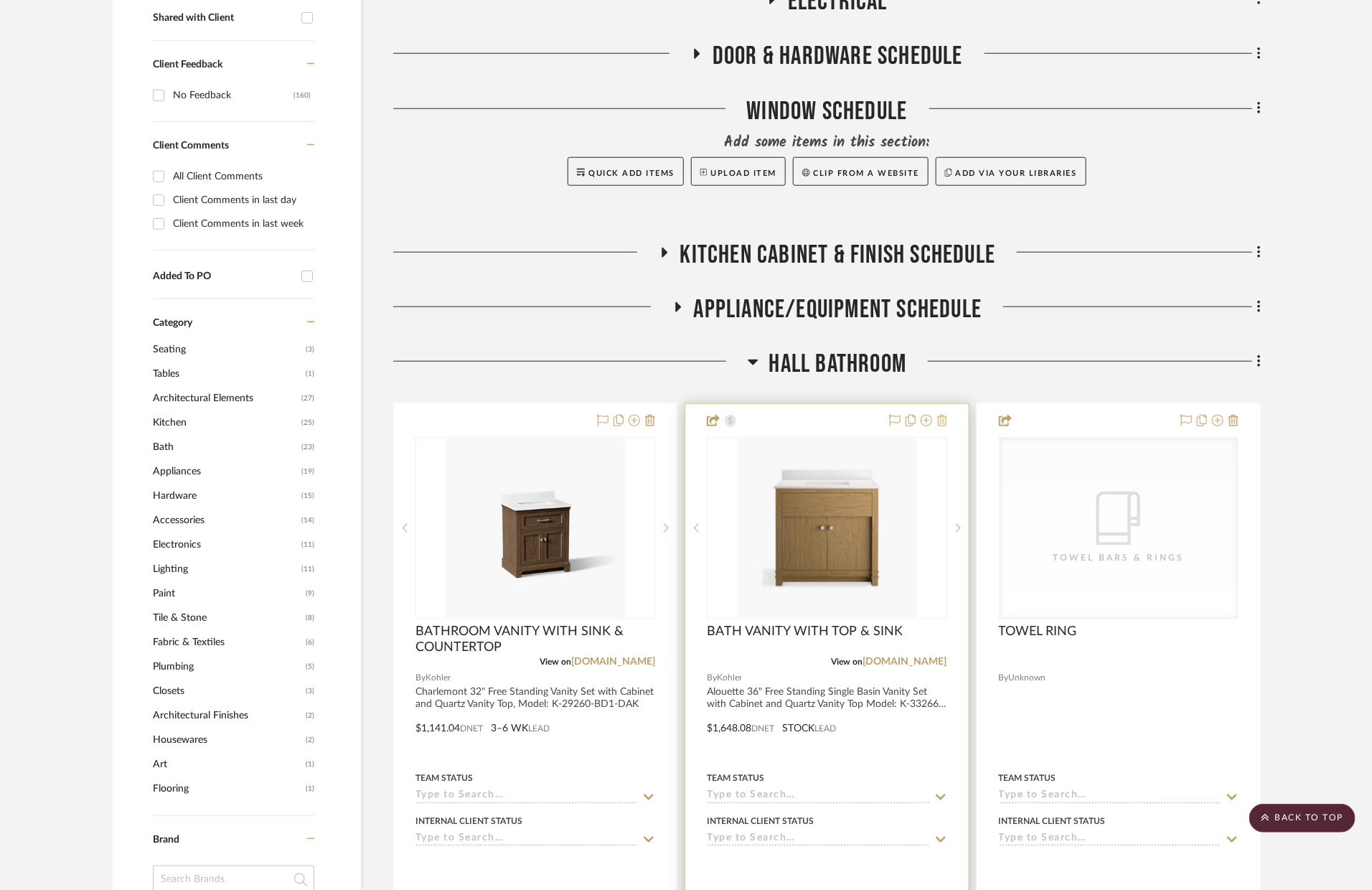
click at [945, 420] on icon at bounding box center [942, 421] width 10 height 11
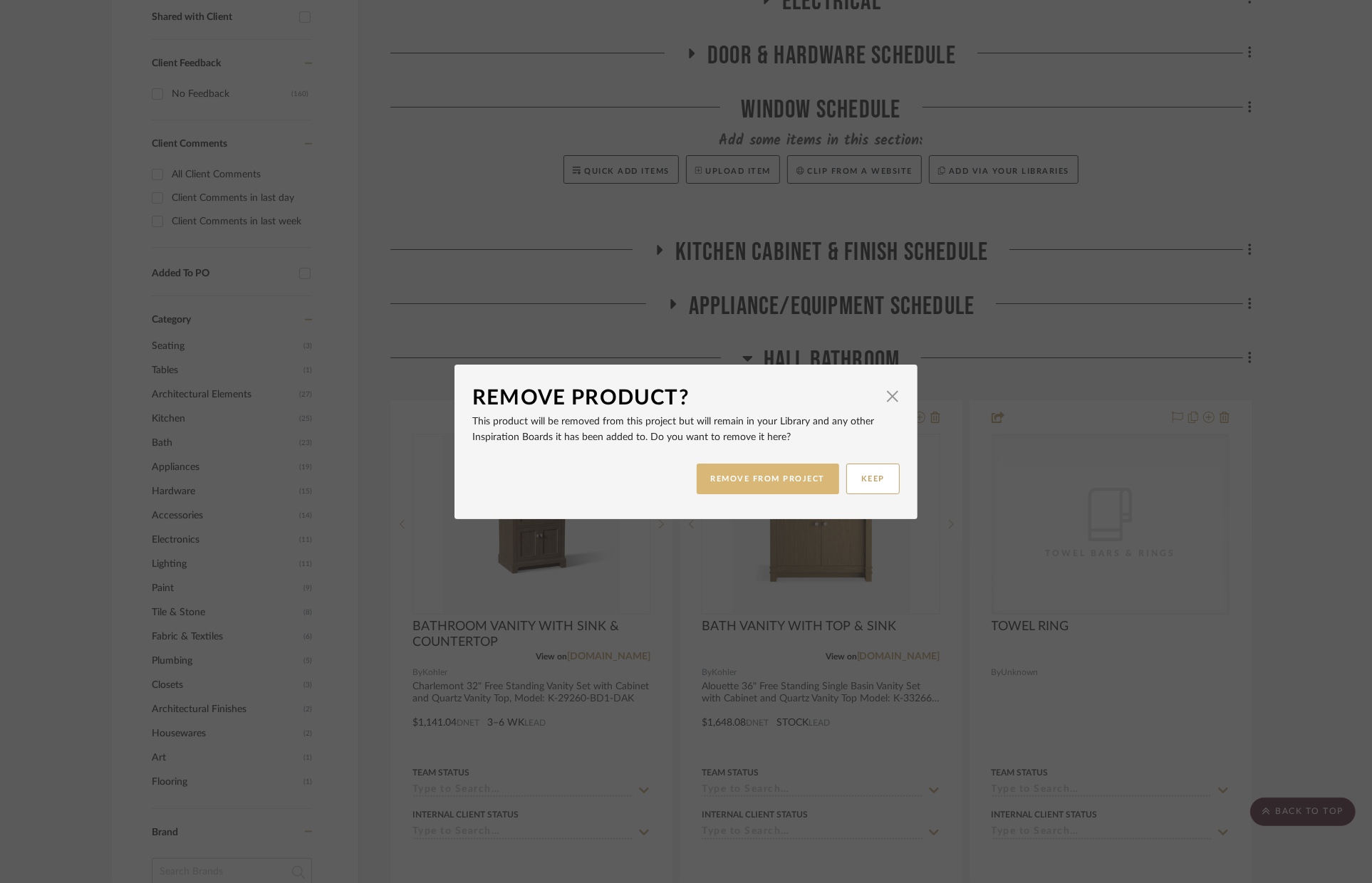
click at [798, 471] on button "REMOVE FROM PROJECT" at bounding box center [768, 479] width 143 height 31
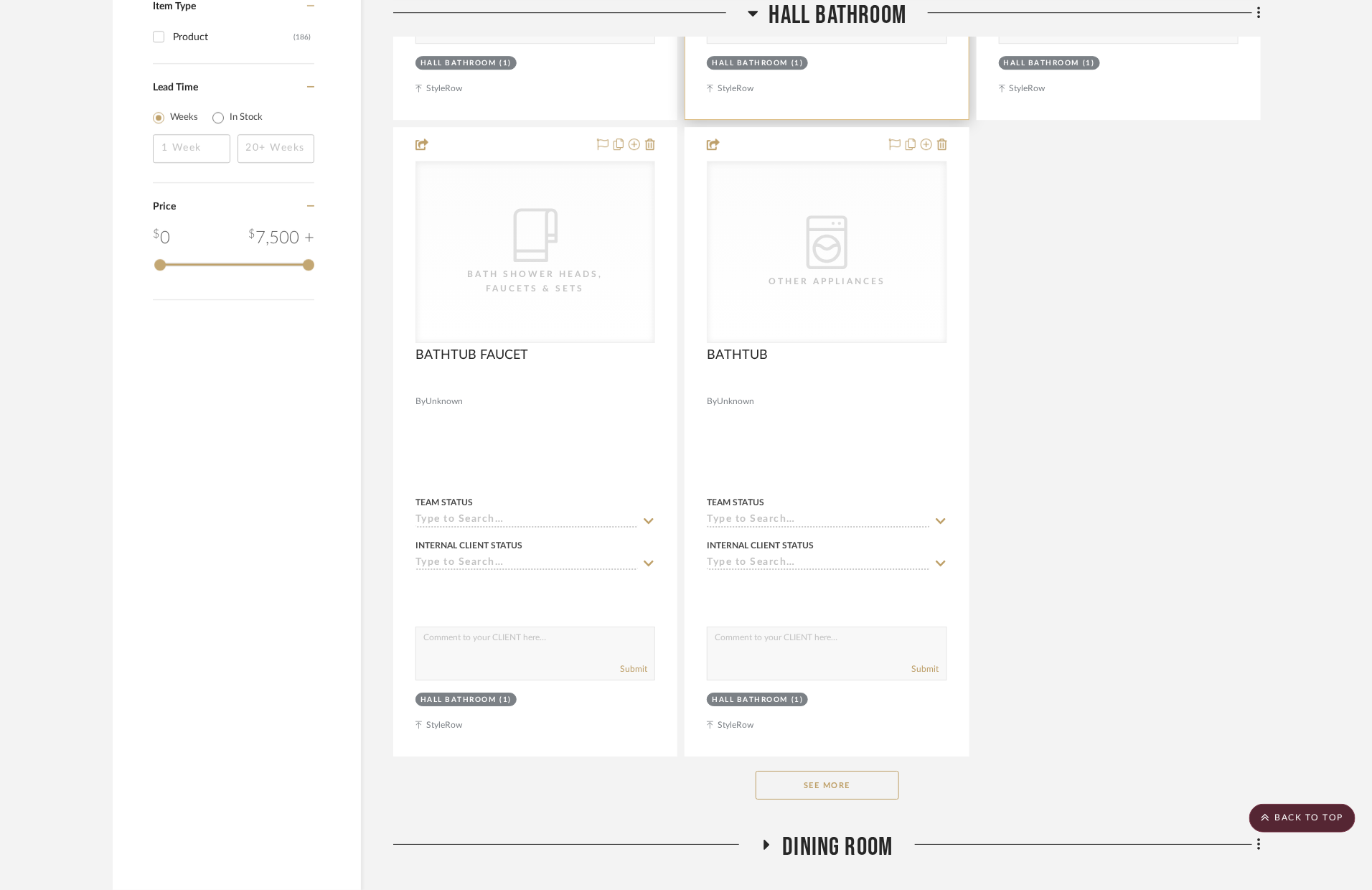
scroll to position [2400, 0]
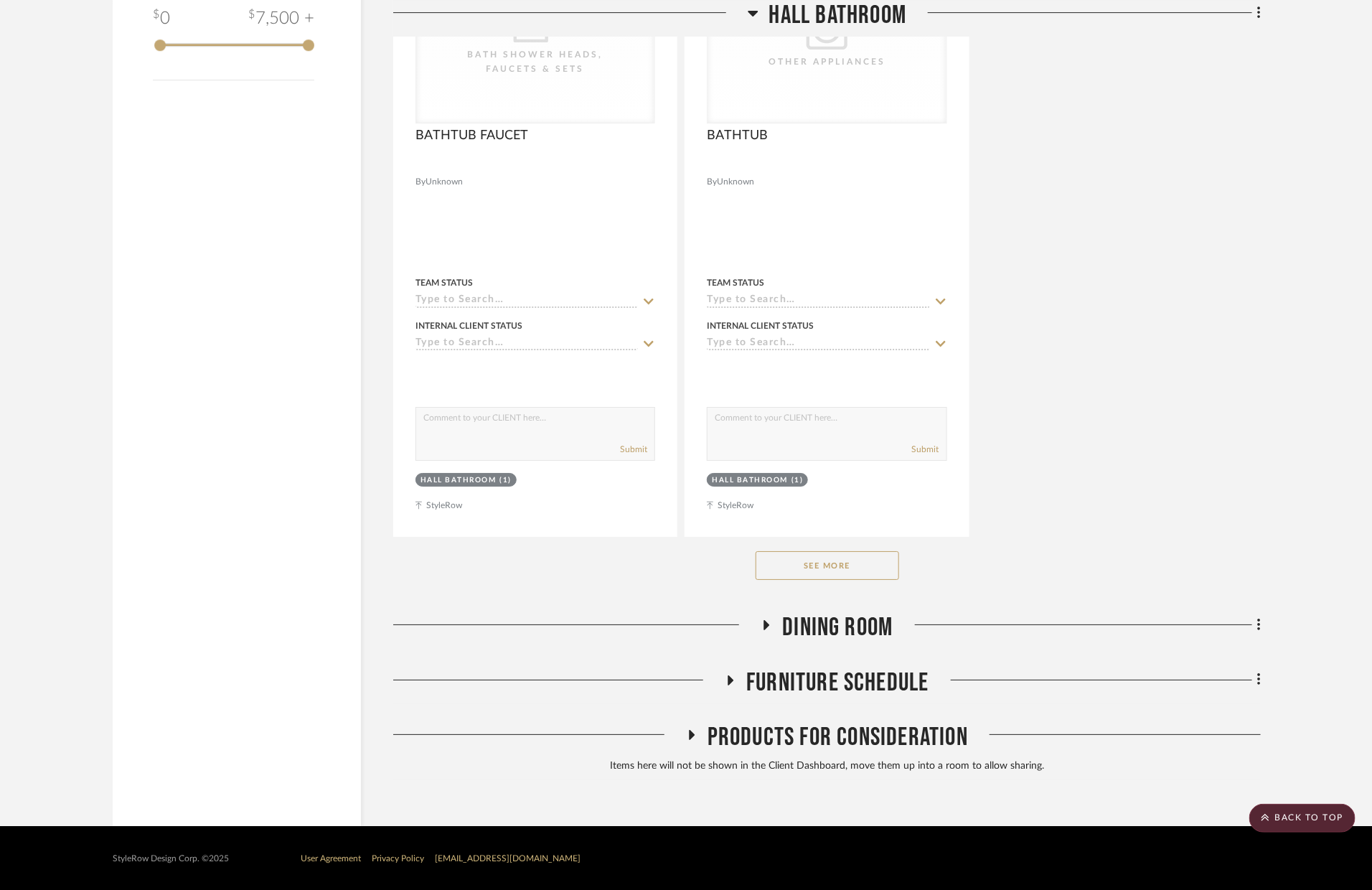
click at [872, 567] on button "See More" at bounding box center [827, 566] width 143 height 28
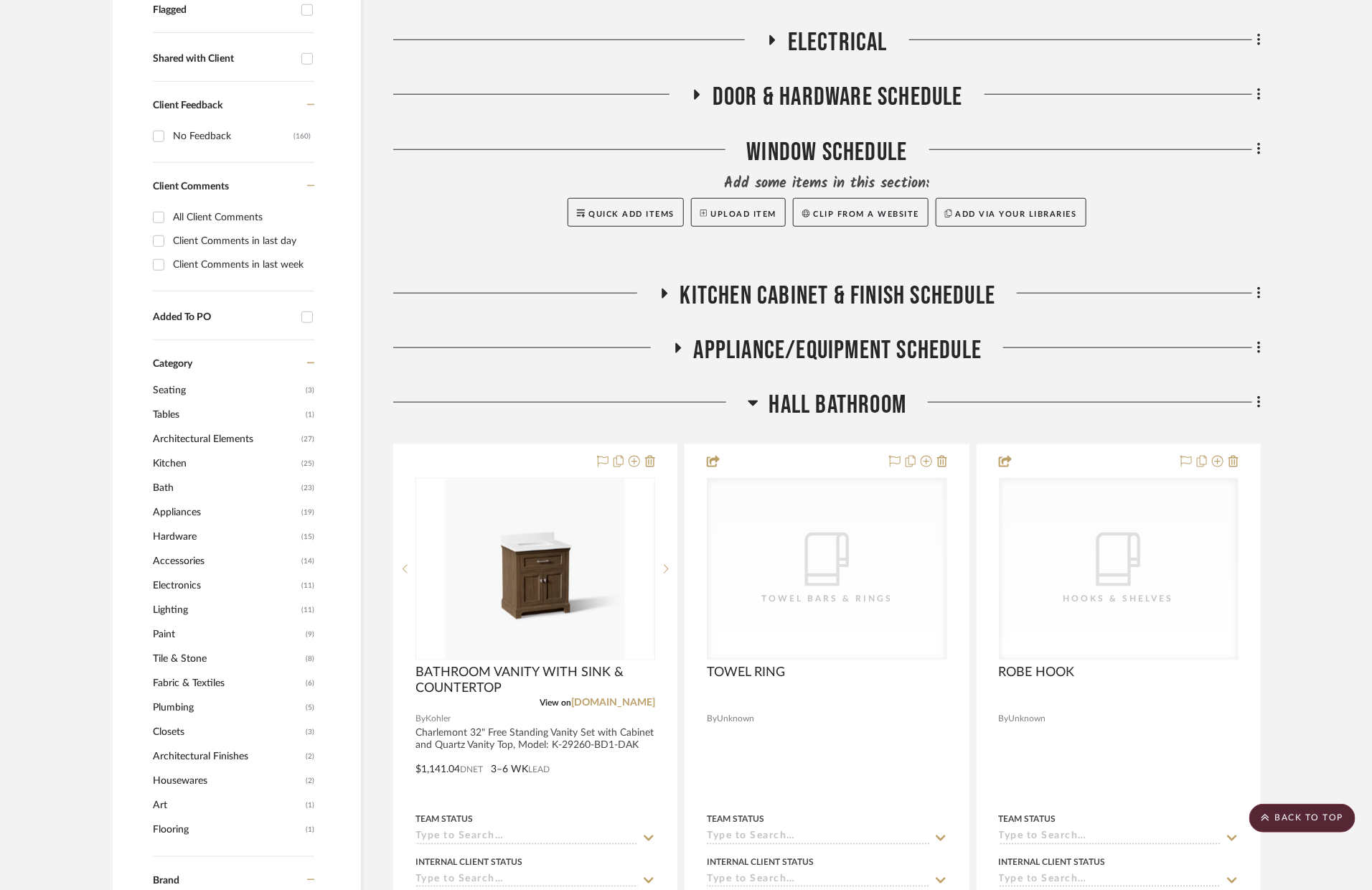
scroll to position [472, 0]
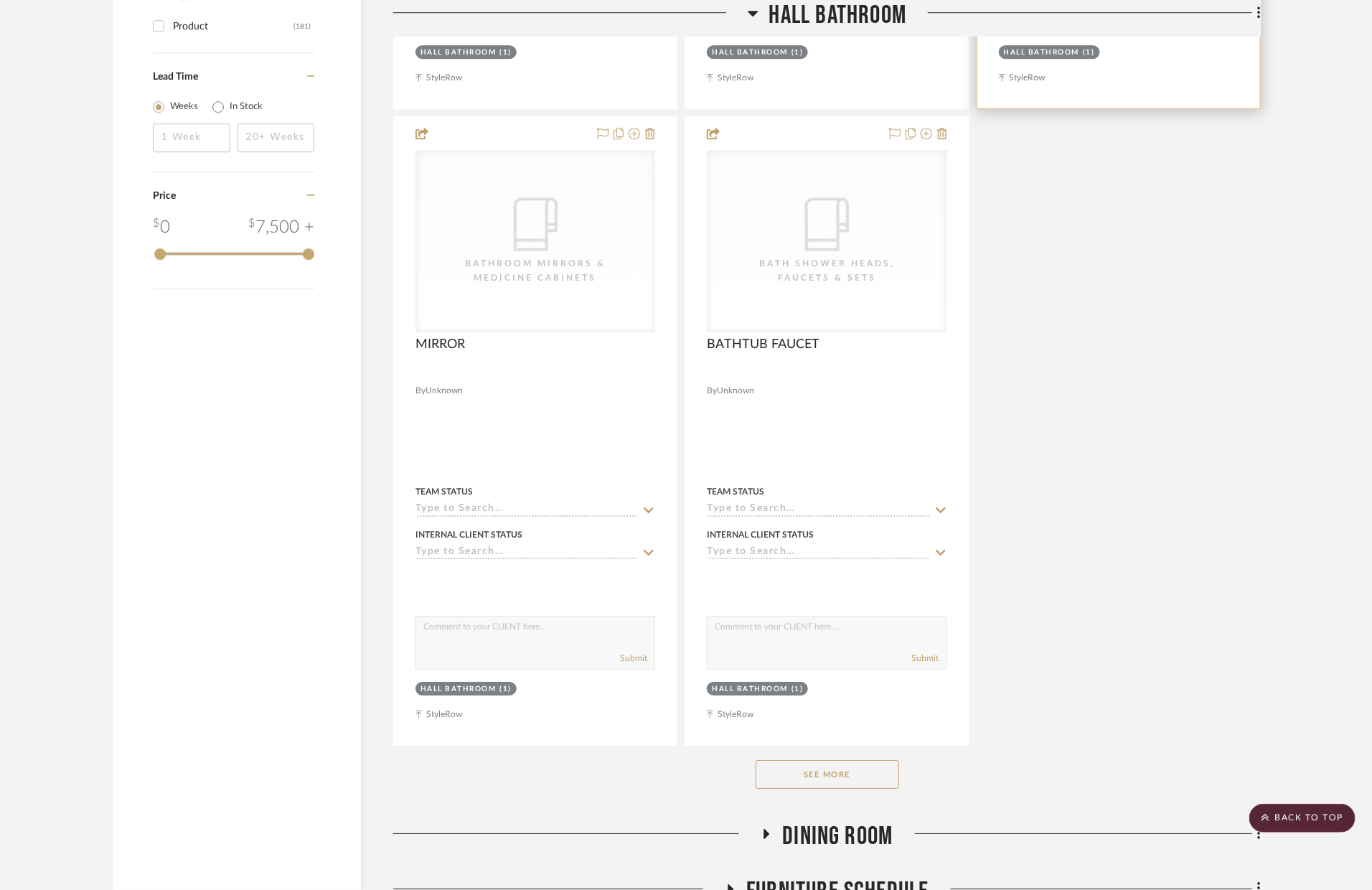
scroll to position [2207, 0]
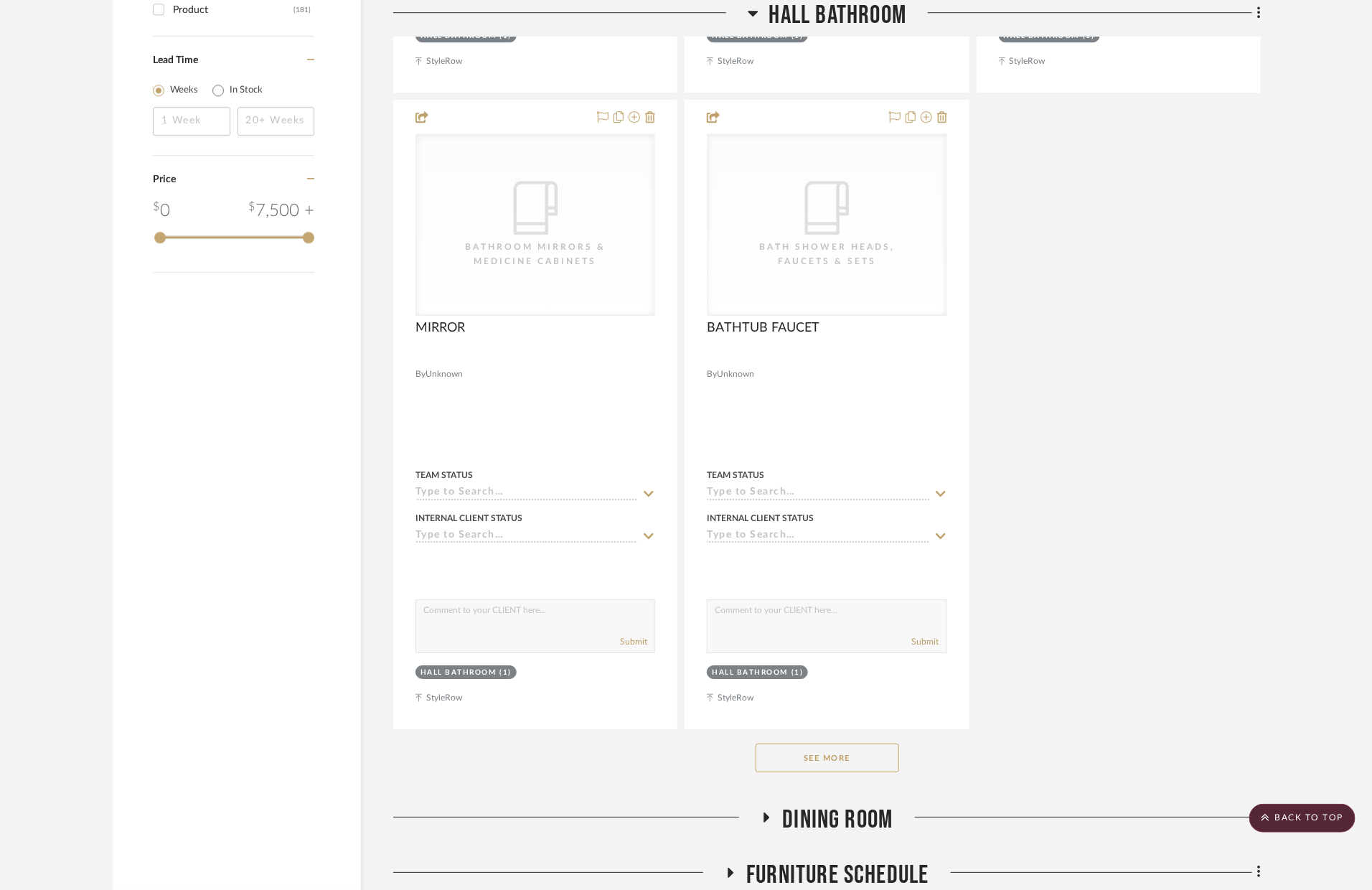
click at [818, 748] on button "See More" at bounding box center [827, 758] width 143 height 28
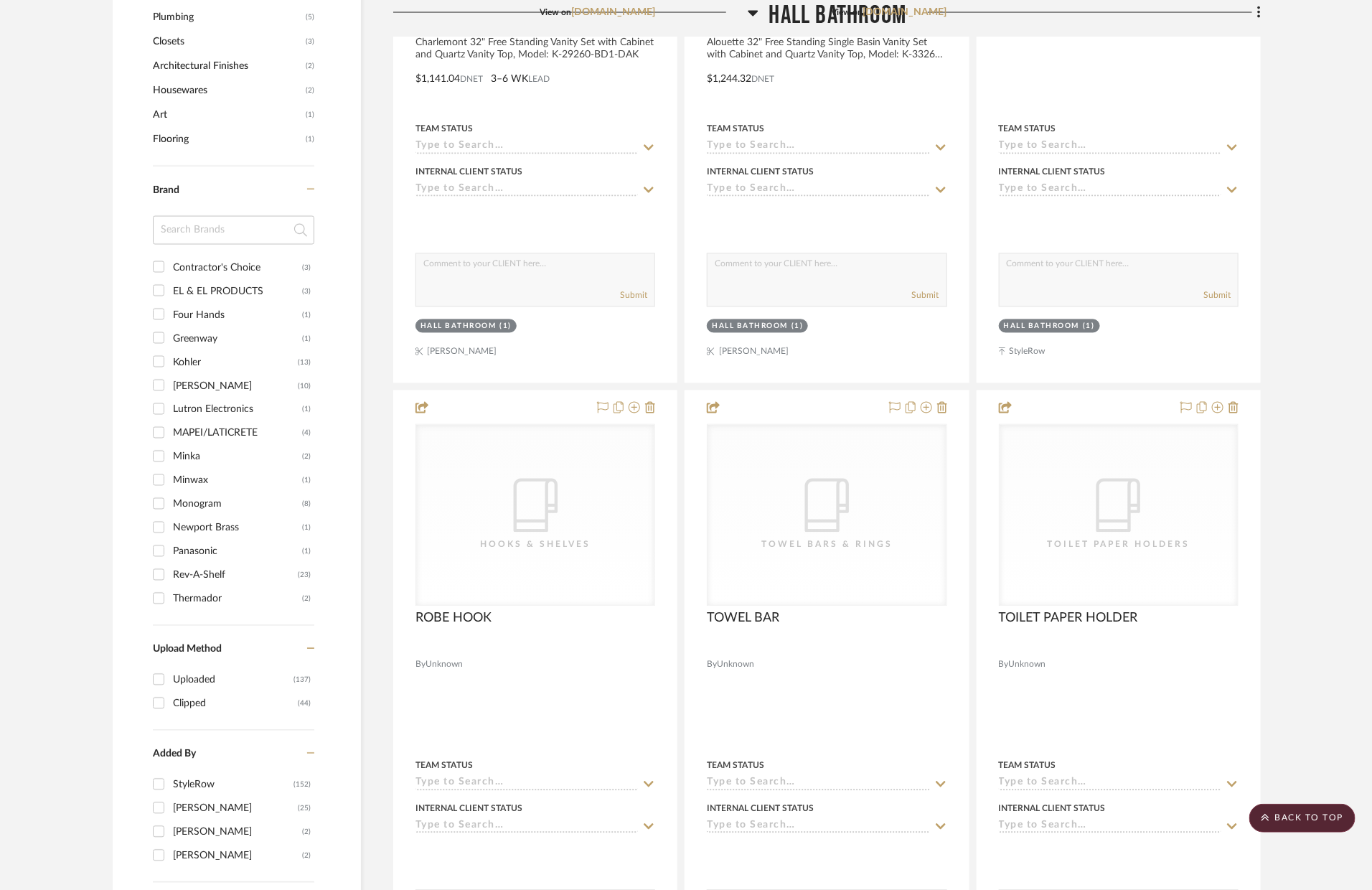
scroll to position [616, 0]
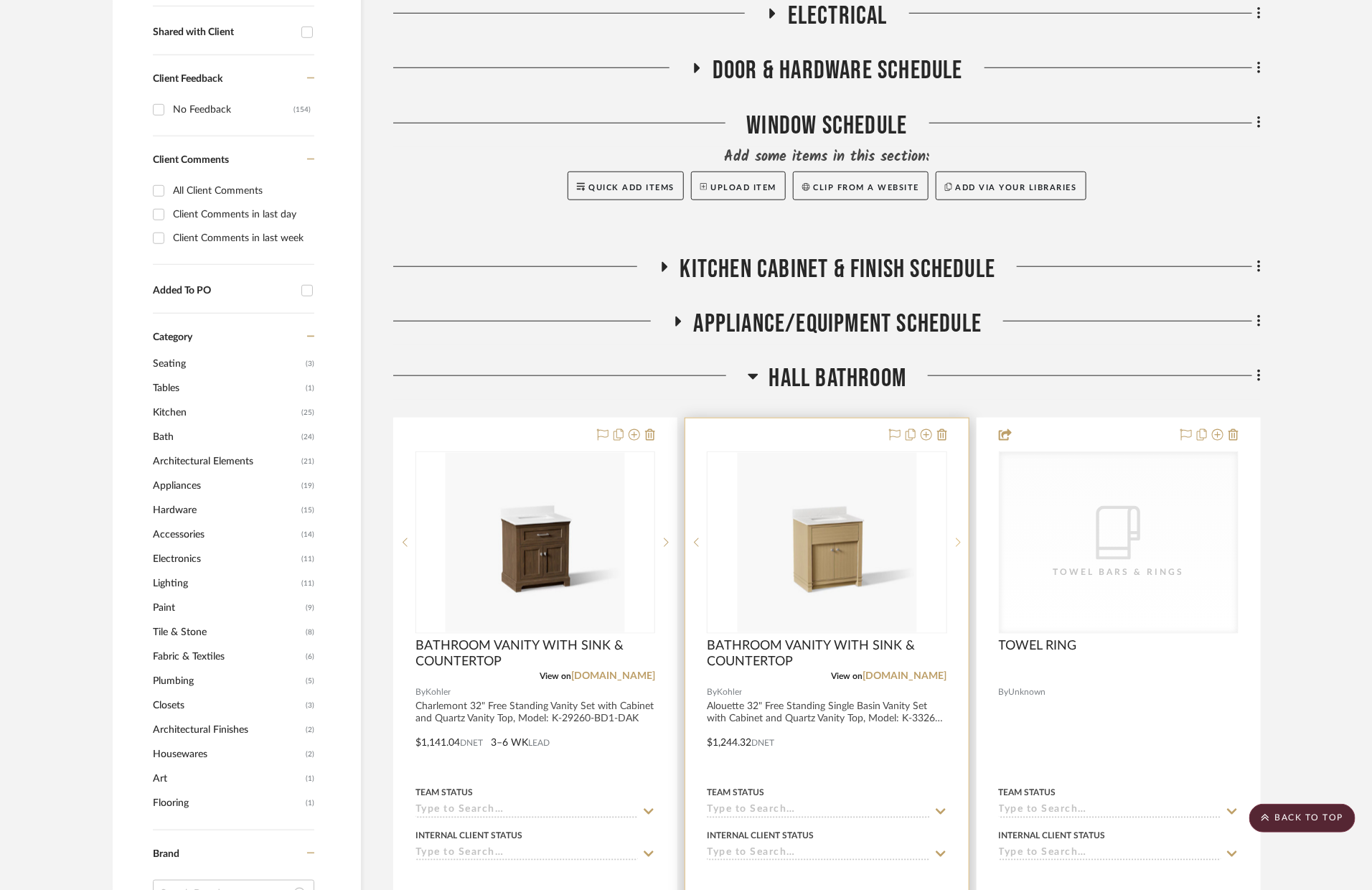
click at [951, 541] on sr-next-btn at bounding box center [958, 542] width 22 height 10
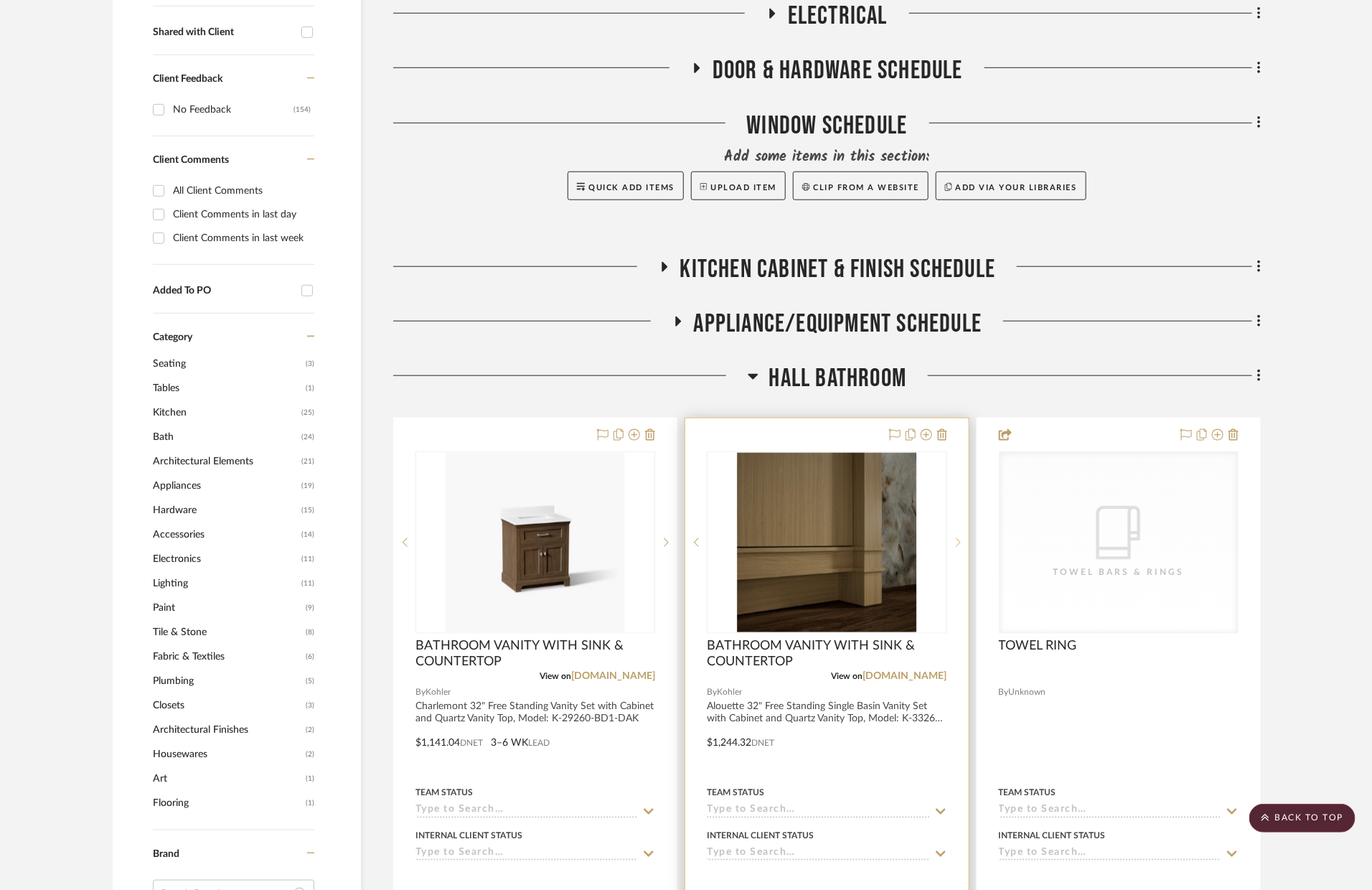
click at [951, 540] on sr-next-btn at bounding box center [958, 542] width 22 height 10
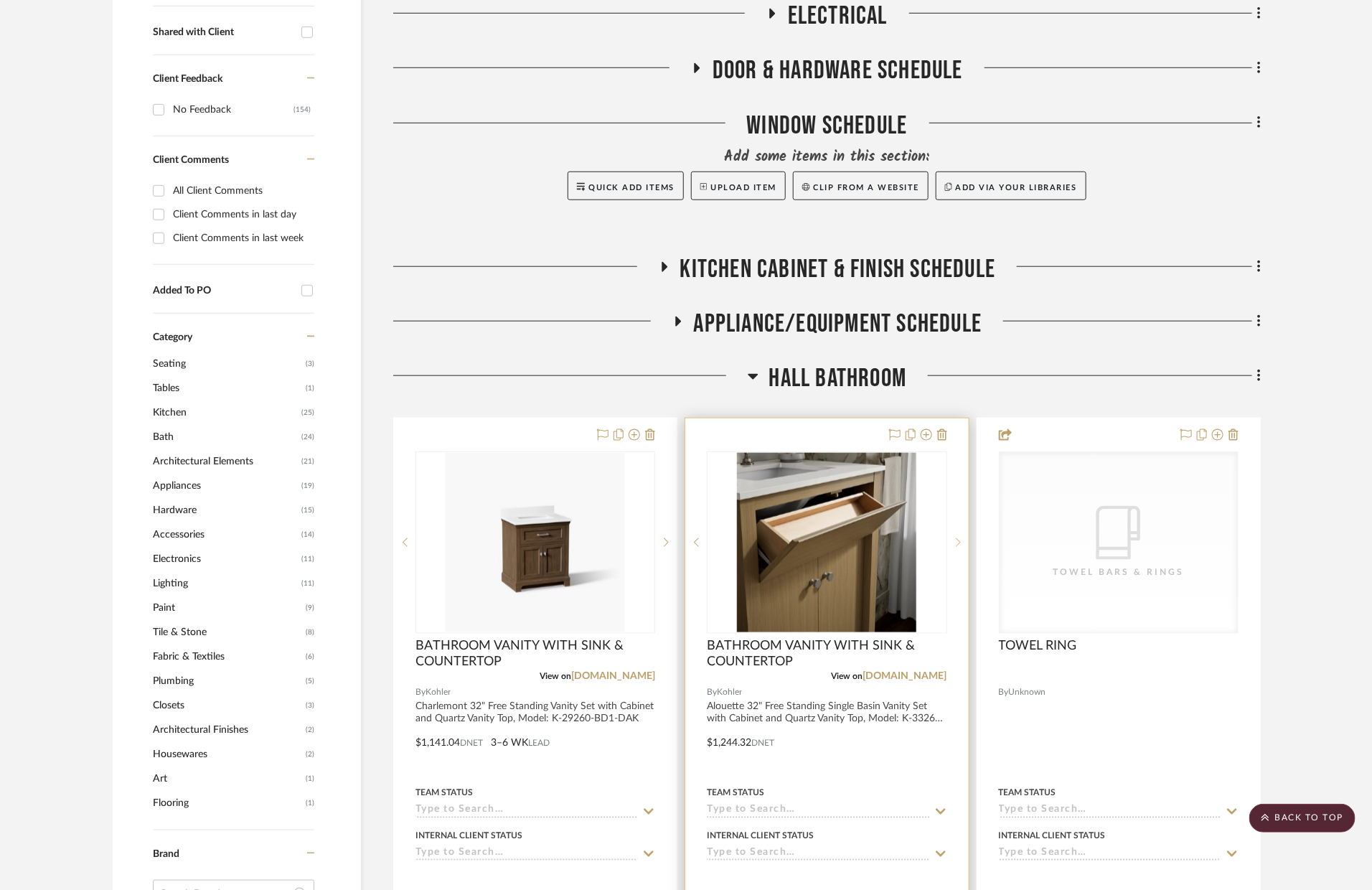
click at [951, 540] on sr-next-btn at bounding box center [958, 542] width 22 height 10
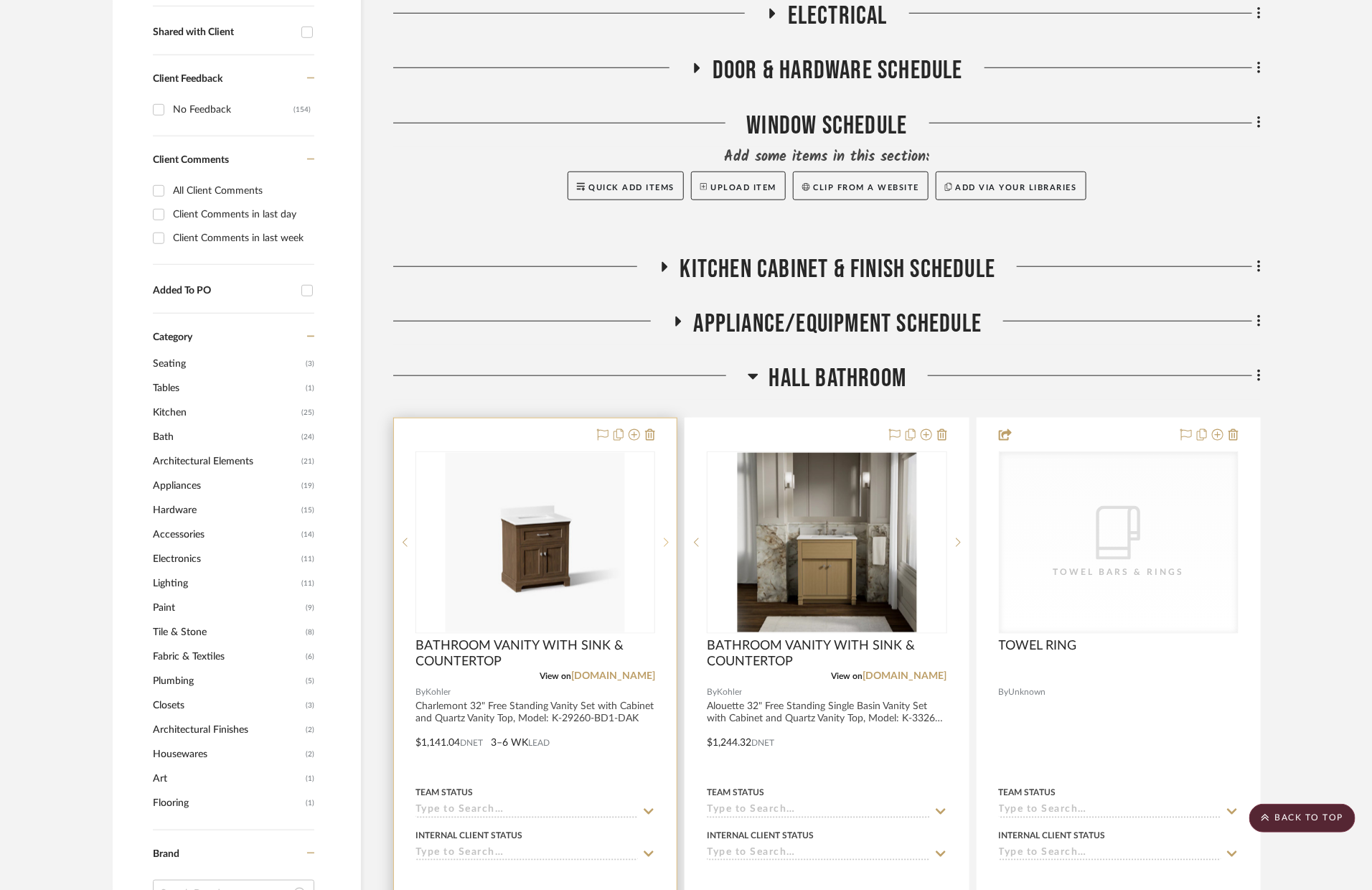
click at [660, 538] on sr-next-btn at bounding box center [666, 542] width 22 height 10
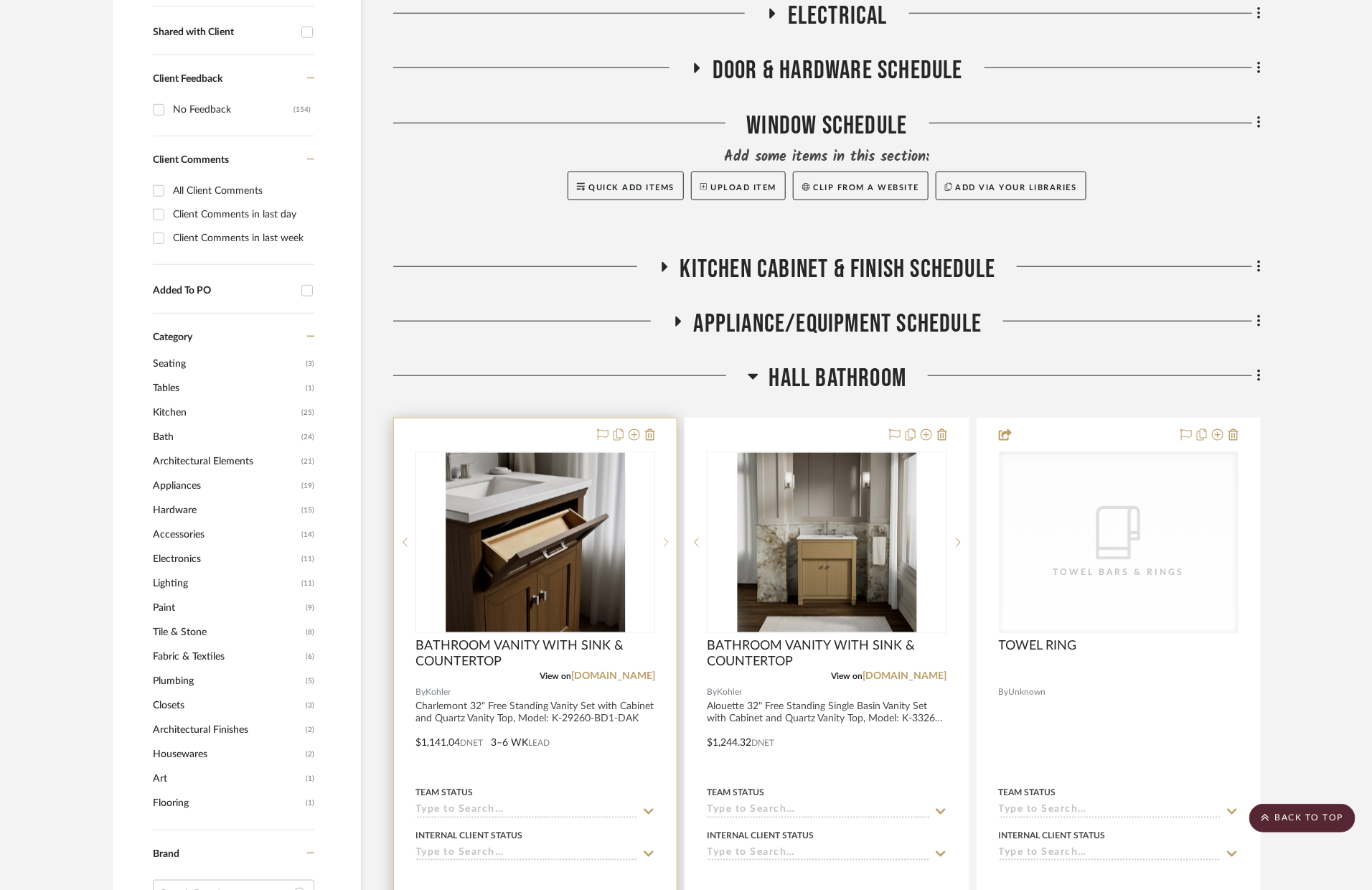
click at [660, 538] on sr-next-btn at bounding box center [666, 542] width 22 height 10
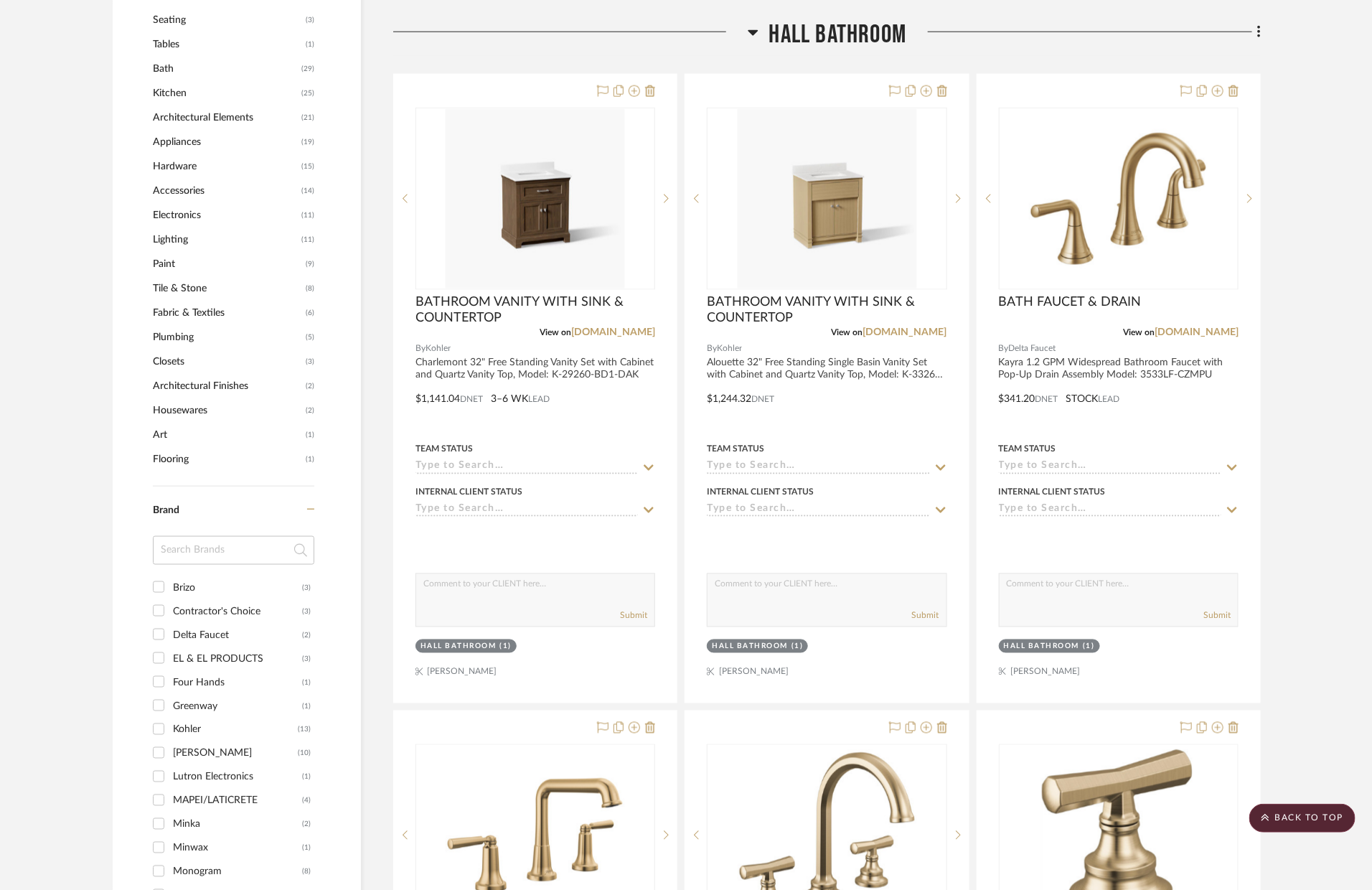
scroll to position [820, 0]
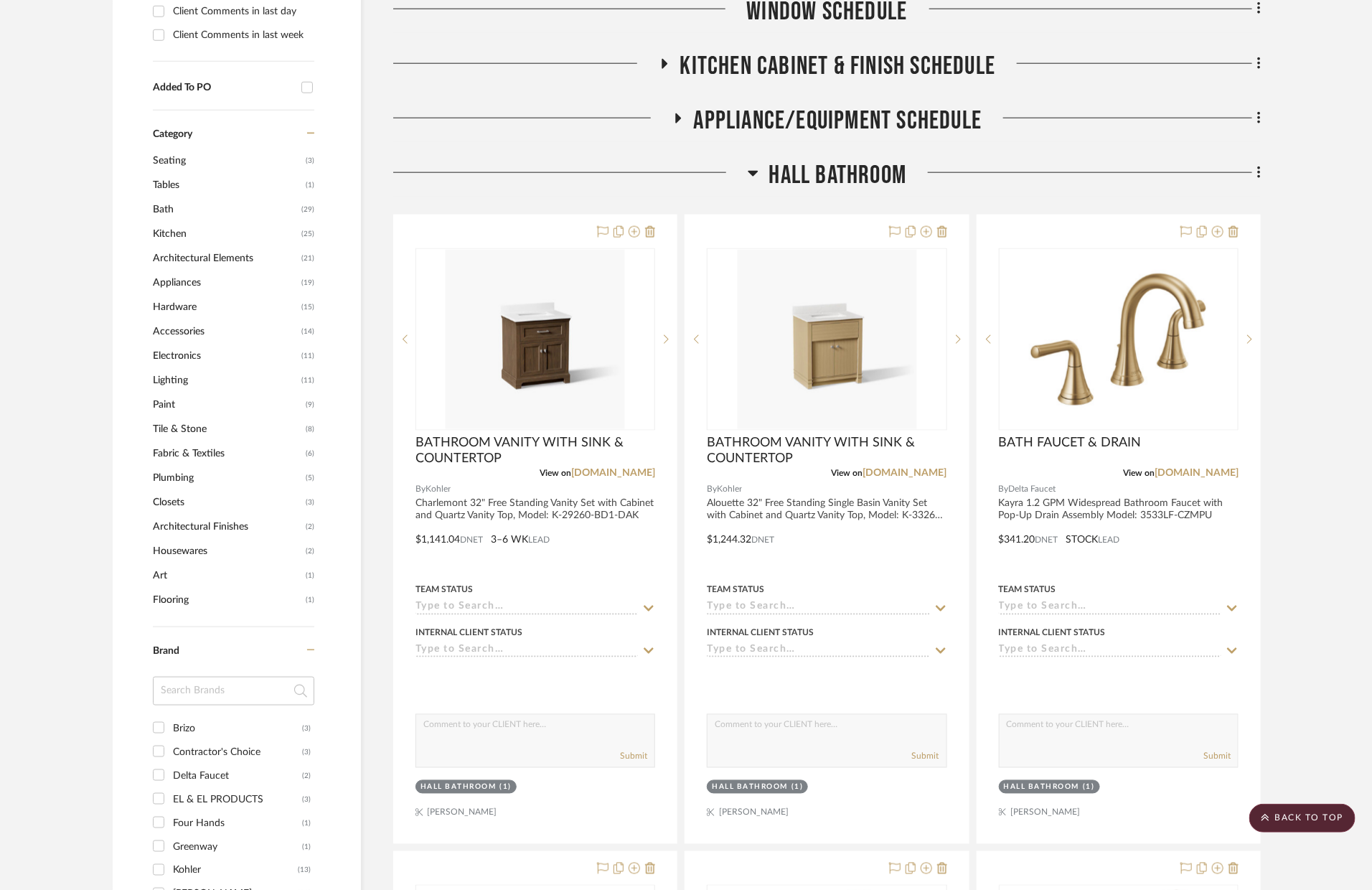
drag, startPoint x: 1130, startPoint y: 278, endPoint x: 598, endPoint y: 1, distance: 599.8
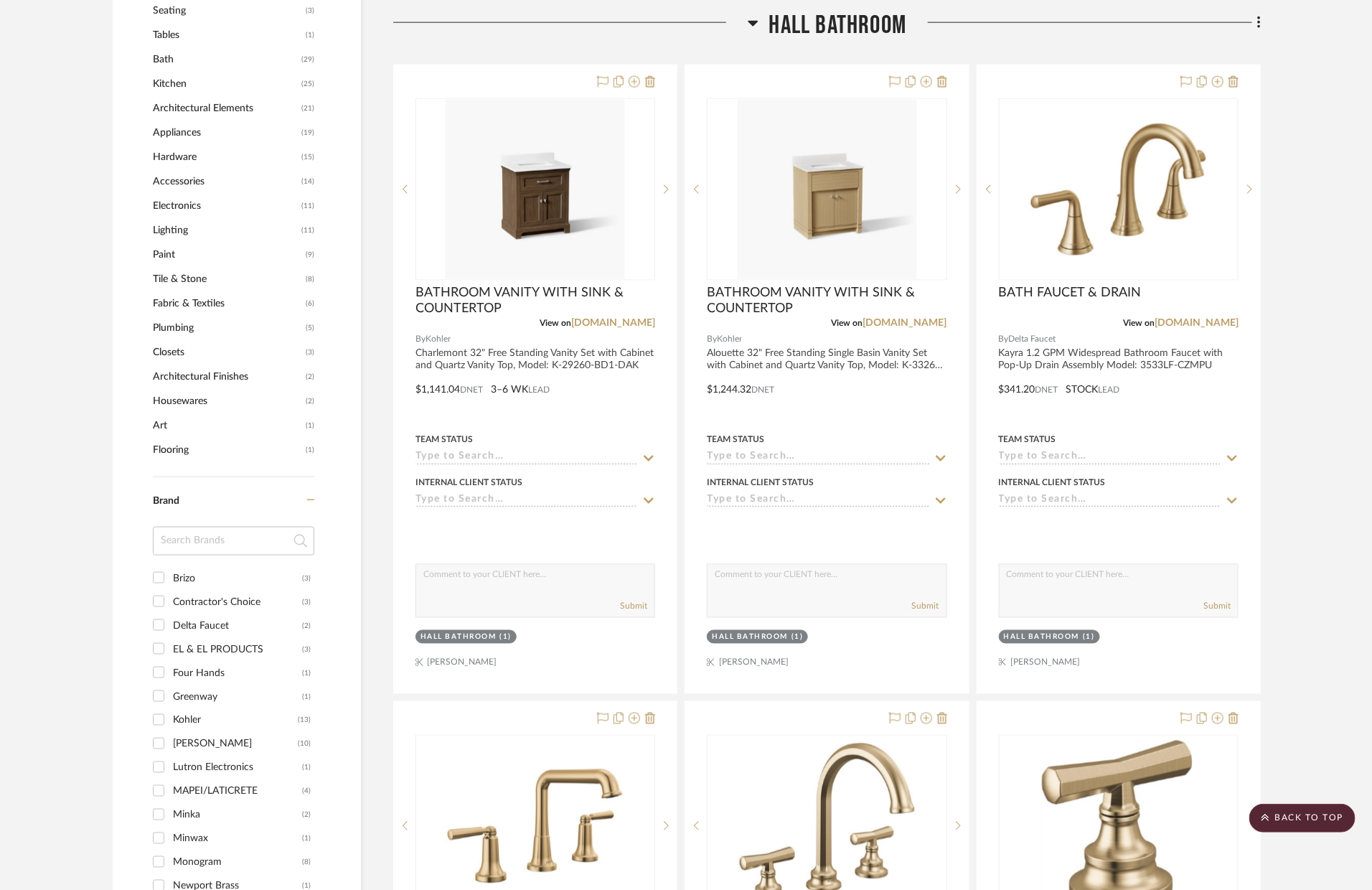
scroll to position [984, 0]
